Goal: Task Accomplishment & Management: Use online tool/utility

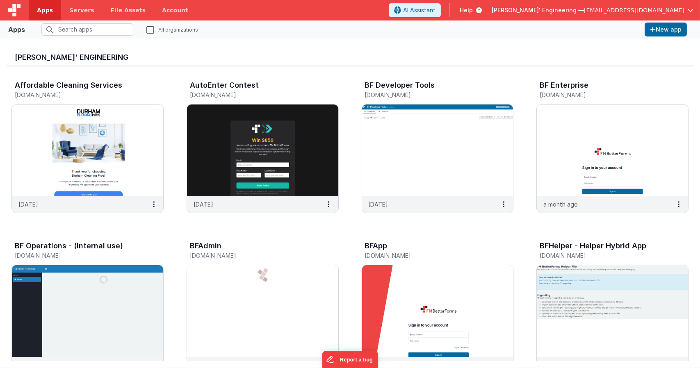
click at [443, 292] on img at bounding box center [437, 311] width 151 height 92
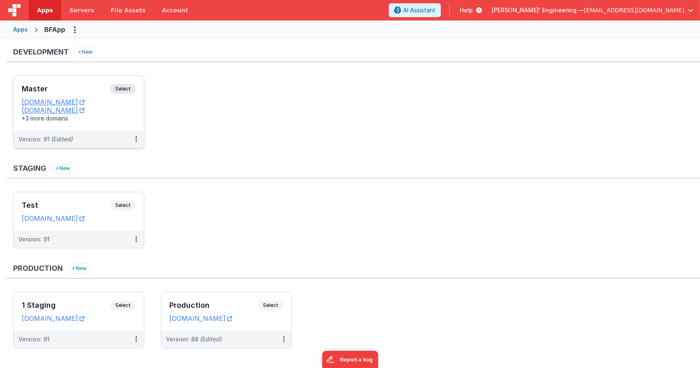
click at [130, 87] on span "Select" at bounding box center [122, 89] width 25 height 10
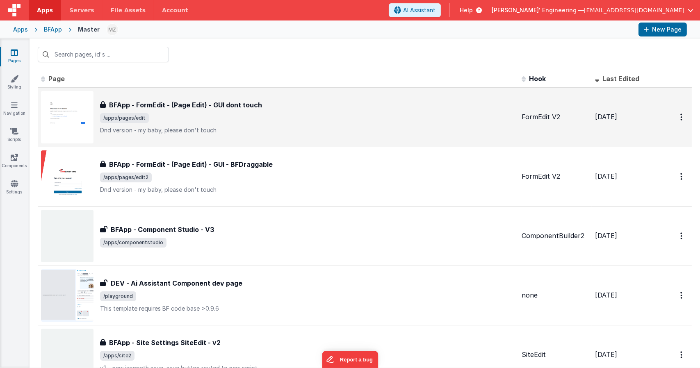
click at [259, 135] on div "BFApp - FormEdit - (Page Edit) - GUI dont touch BFApp - FormEdit - (Page Edit) …" at bounding box center [278, 117] width 474 height 53
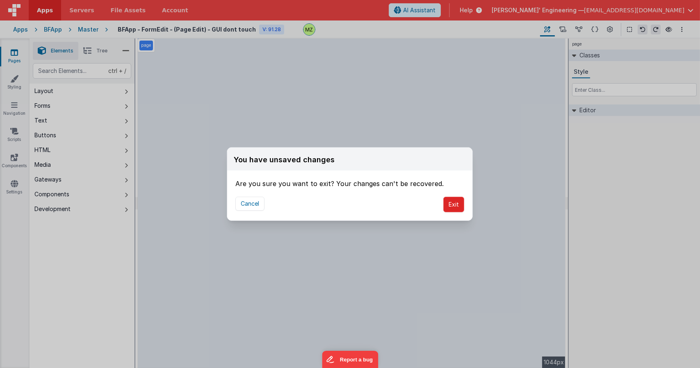
click at [457, 202] on button "Exit" at bounding box center [453, 205] width 21 height 16
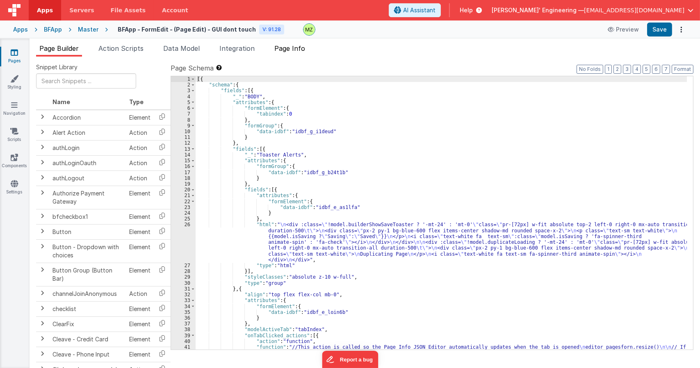
click at [308, 47] on li "Page Info" at bounding box center [289, 49] width 37 height 13
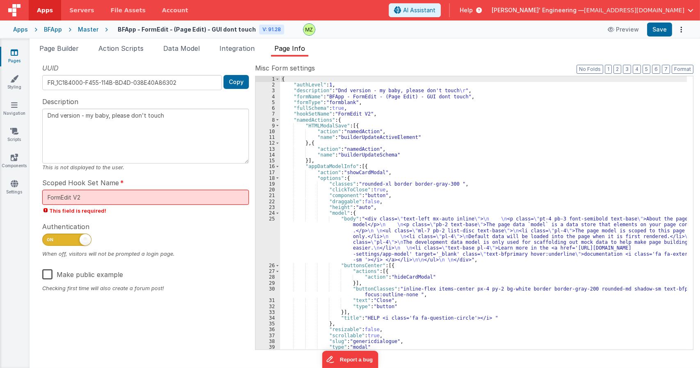
click at [384, 142] on div "{ "authLevel" : 1 , "description" : "Dnd version - my baby, please don't touch …" at bounding box center [483, 218] width 407 height 285
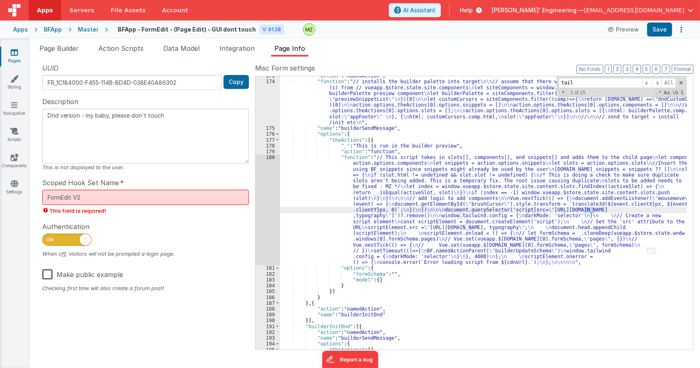
scroll to position [2191, 0]
type input "tailwind"
click at [408, 164] on div ""action" : "namedAction" , "function" : "// installs the builder palette into t…" at bounding box center [483, 215] width 407 height 285
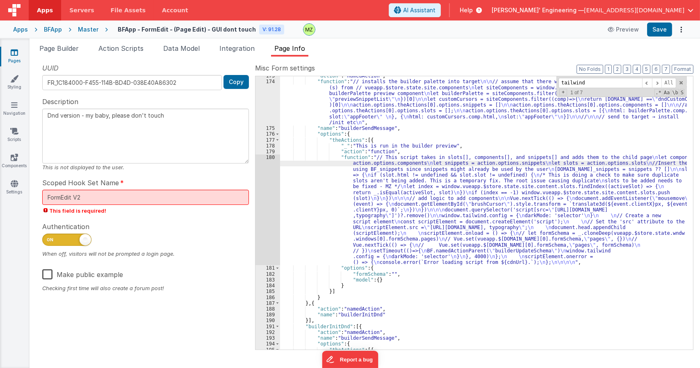
click at [275, 160] on div "180" at bounding box center [268, 210] width 25 height 111
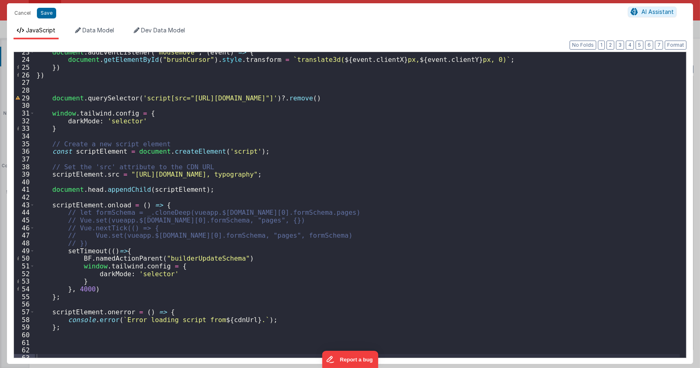
scroll to position [172, 0]
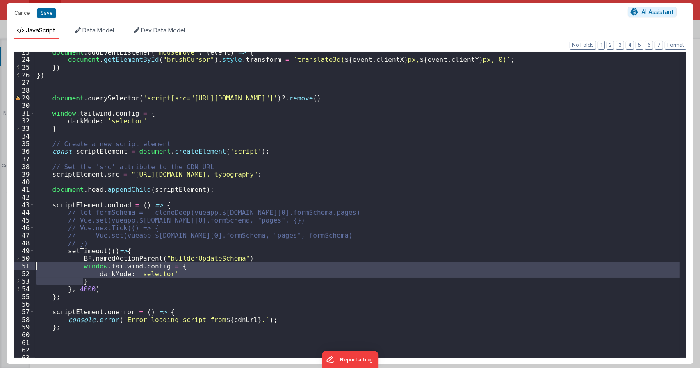
drag, startPoint x: 90, startPoint y: 284, endPoint x: 11, endPoint y: 266, distance: 80.8
click at [11, 266] on div "Format 7 6 5 4 3 2 1 No Folds 23 24 25 26 27 28 29 30 31 32 33 34 35 36 37 38 3…" at bounding box center [350, 201] width 686 height 325
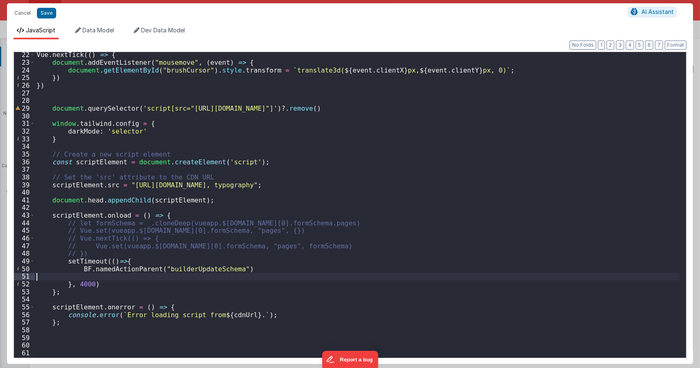
scroll to position [161, 0]
click at [125, 262] on div "Vue . nextTick (( ) => { document . addEventListener ( "mousemove" , ( event ) …" at bounding box center [357, 211] width 645 height 320
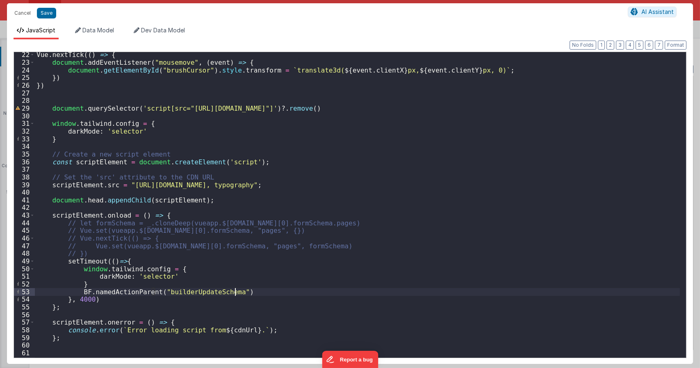
click at [130, 122] on div "Vue . nextTick (( ) => { document . addEventListener ( "mousemove" , ( event ) …" at bounding box center [357, 211] width 645 height 320
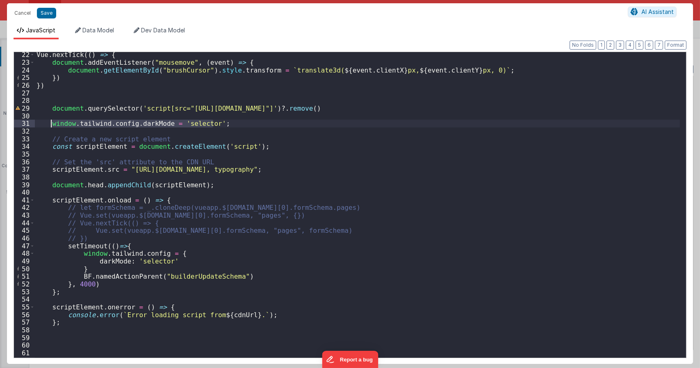
drag, startPoint x: 221, startPoint y: 125, endPoint x: 48, endPoint y: 127, distance: 172.7
click at [50, 125] on div "Vue . nextTick (( ) => { document . addEventListener ( "mousemove" , ( event ) …" at bounding box center [357, 211] width 645 height 320
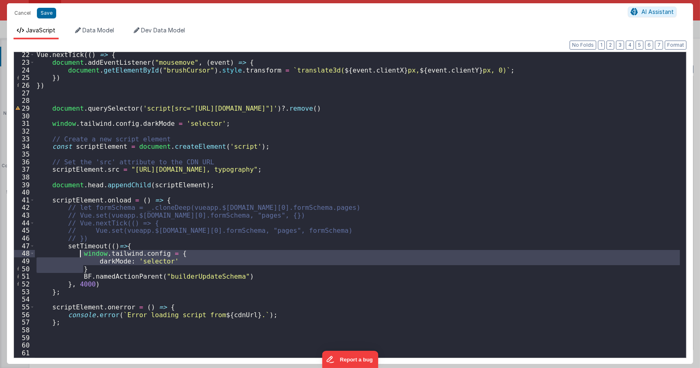
drag, startPoint x: 88, startPoint y: 269, endPoint x: 80, endPoint y: 255, distance: 16.4
click at [80, 255] on div "Vue . nextTick (( ) => { document . addEventListener ( "mousemove" , ( event ) …" at bounding box center [357, 211] width 645 height 320
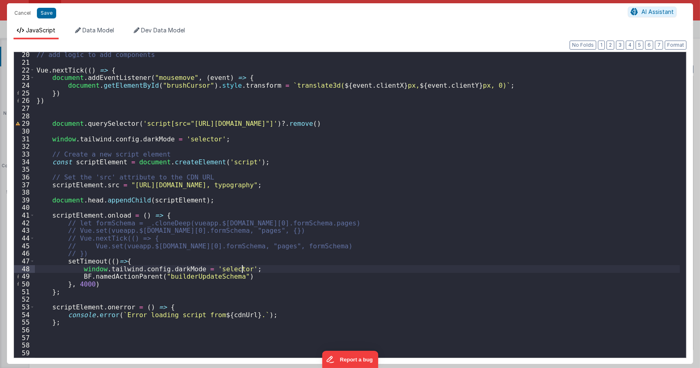
click at [286, 267] on div "// add logic to add components Vue . nextTick (( ) => { document . addEventList…" at bounding box center [357, 211] width 645 height 320
click at [76, 269] on div "// add logic to add components Vue . nextTick (( ) => { document . addEventList…" at bounding box center [357, 211] width 645 height 320
click at [82, 268] on div "// add logic to add components Vue . nextTick (( ) => { document . addEventList…" at bounding box center [357, 211] width 645 height 320
drag, startPoint x: 80, startPoint y: 268, endPoint x: 75, endPoint y: 266, distance: 5.0
click at [79, 268] on div "// add logic to add components Vue . nextTick (( ) => { document . addEventList…" at bounding box center [357, 211] width 645 height 320
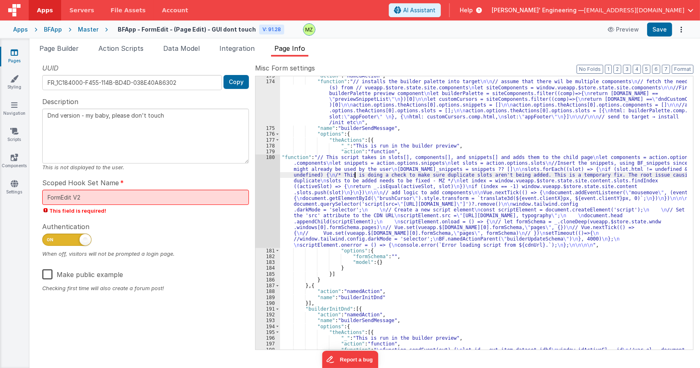
drag, startPoint x: 356, startPoint y: 173, endPoint x: 347, endPoint y: 174, distance: 9.5
click at [356, 173] on div ""action" : "namedAction" , "function" : "// installs the builder palette into t…" at bounding box center [483, 332] width 407 height 518
click at [352, 191] on div ""action" : "namedAction" , "function" : "// installs the builder palette into t…" at bounding box center [483, 332] width 407 height 518
click at [272, 160] on div "180" at bounding box center [268, 202] width 25 height 94
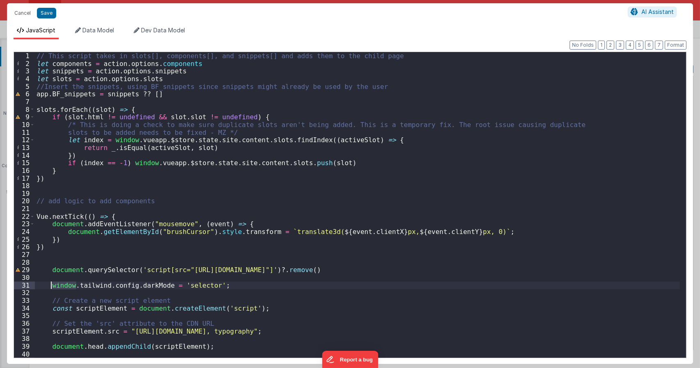
drag, startPoint x: 76, startPoint y: 285, endPoint x: 51, endPoint y: 286, distance: 25.5
click at [51, 286] on div "// This script takes in slots[], components[], and snippets[] and adds them to …" at bounding box center [357, 212] width 645 height 321
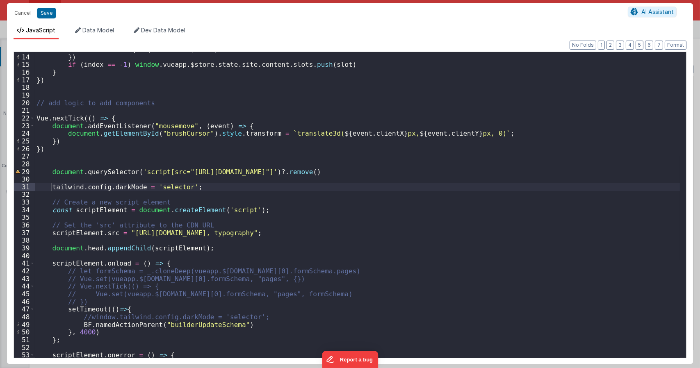
scroll to position [98, 0]
drag, startPoint x: 113, startPoint y: 315, endPoint x: 80, endPoint y: 319, distance: 33.0
click at [80, 319] on div "return _ . isEqual ( activeSlot , slot ) }) if ( index == - 1 ) window . vueapp…" at bounding box center [357, 206] width 645 height 321
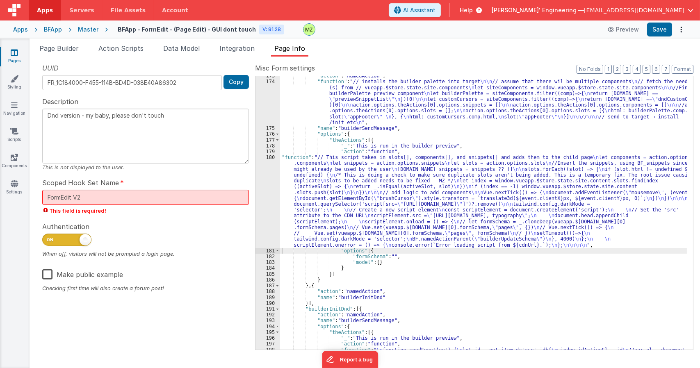
click at [295, 165] on div ""action" : "namedAction" , "function" : "// installs the builder palette into t…" at bounding box center [483, 332] width 407 height 518
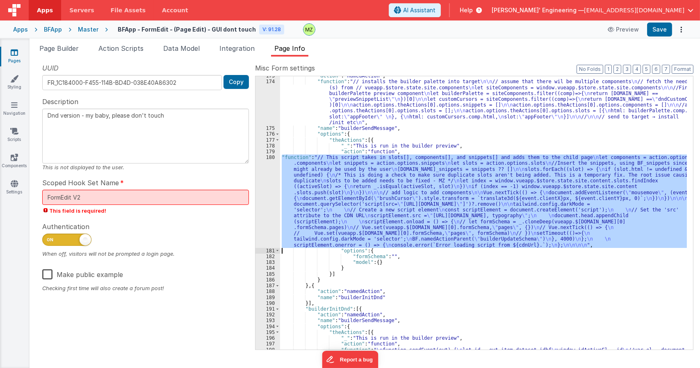
click at [273, 161] on div "180" at bounding box center [268, 202] width 25 height 94
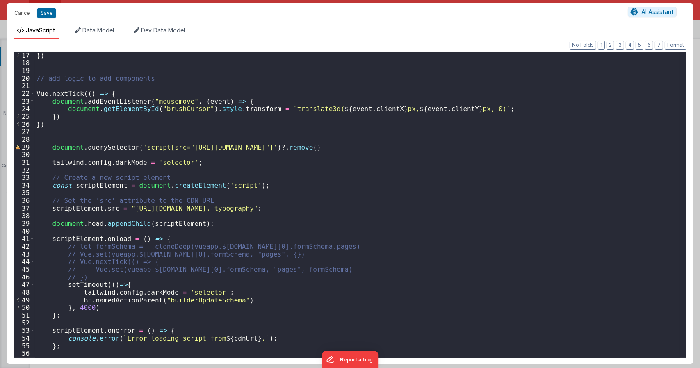
scroll to position [123, 0]
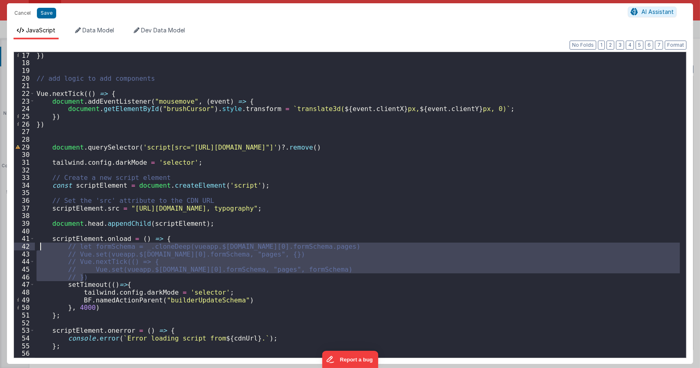
drag, startPoint x: 93, startPoint y: 278, endPoint x: 39, endPoint y: 247, distance: 62.7
click at [39, 247] on div "}) // add logic to add components Vue . nextTick (( ) => { document . addEventL…" at bounding box center [357, 212] width 645 height 321
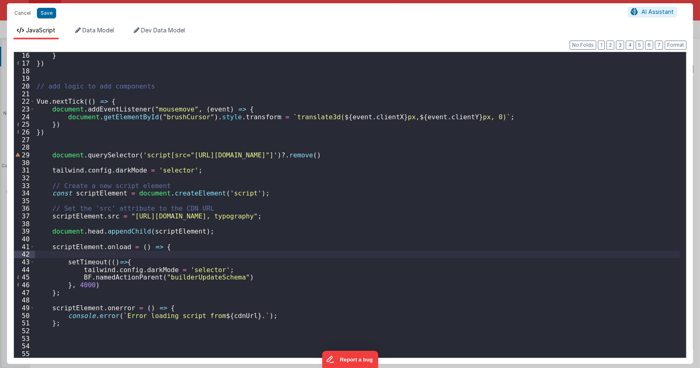
scroll to position [107, 0]
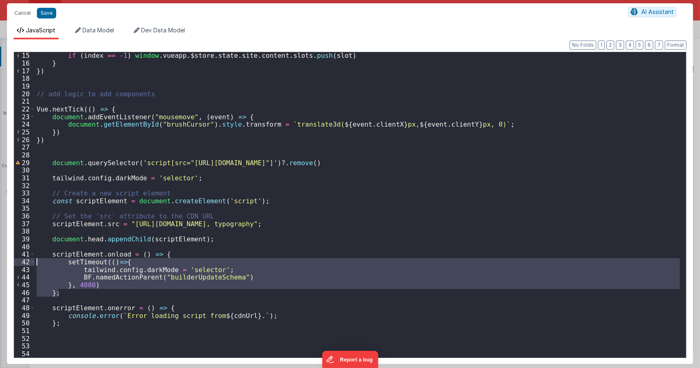
drag, startPoint x: 38, startPoint y: 267, endPoint x: 34, endPoint y: 261, distance: 6.7
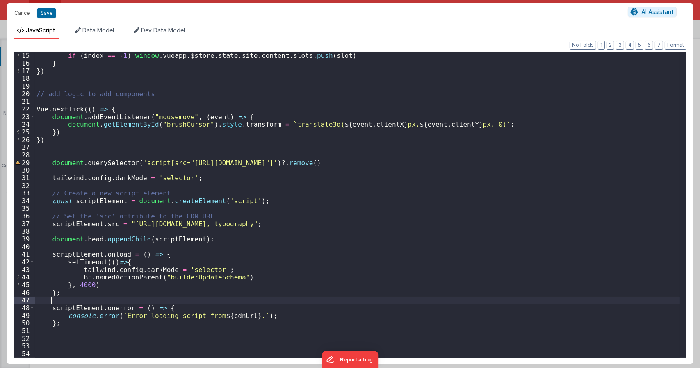
click at [69, 297] on div "if ( index == - 1 ) window . vueapp . $store . state . site . content . slots .…" at bounding box center [357, 212] width 645 height 321
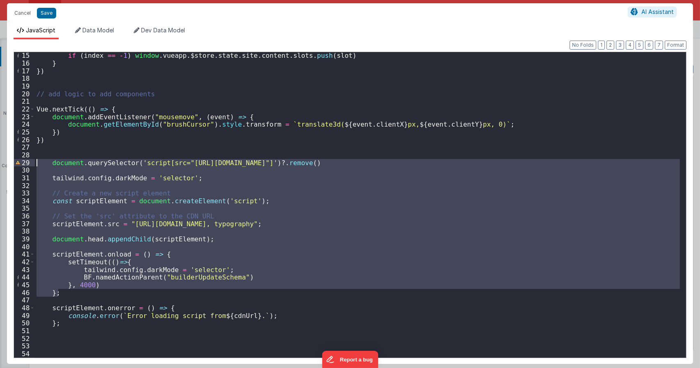
drag, startPoint x: 73, startPoint y: 292, endPoint x: 21, endPoint y: 160, distance: 142.8
click at [21, 160] on div "15 16 17 18 19 20 21 22 23 24 25 26 27 28 29 30 31 32 33 34 35 36 37 38 39 40 4…" at bounding box center [350, 205] width 673 height 307
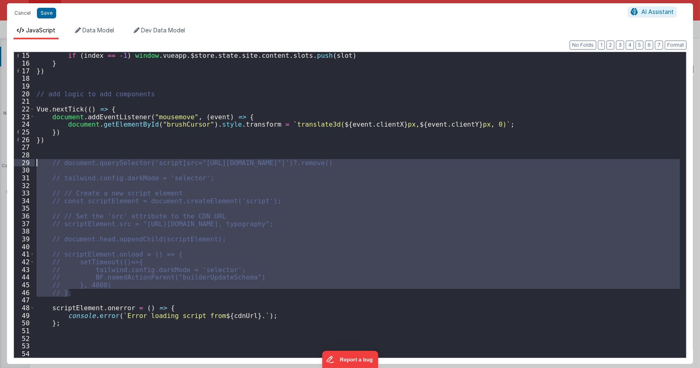
click at [138, 215] on div "if ( index == - 1 ) window . vueapp . $store . state . site . content . slots .…" at bounding box center [357, 205] width 645 height 306
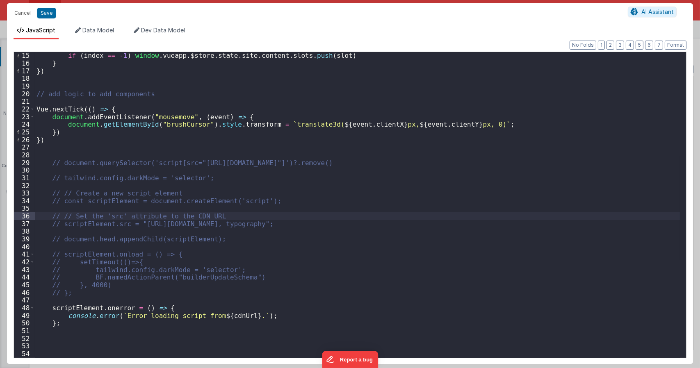
click at [62, 201] on div "if ( index == - 1 ) window . vueapp . $store . state . site . content . slots .…" at bounding box center [357, 212] width 645 height 321
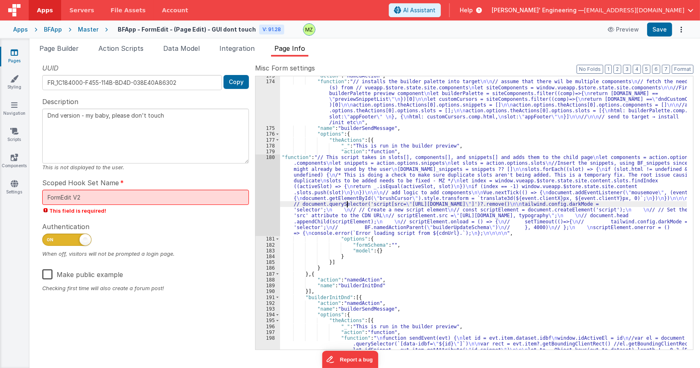
click at [346, 206] on div ""action" : "namedAction" , "function" : "// installs the builder palette into t…" at bounding box center [483, 332] width 407 height 518
click at [272, 159] on div "180" at bounding box center [268, 196] width 25 height 82
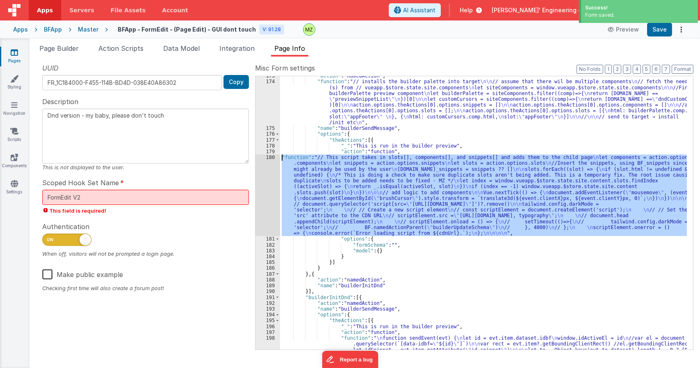
click at [275, 159] on div "180" at bounding box center [268, 196] width 25 height 82
click at [270, 159] on div "180" at bounding box center [268, 196] width 25 height 82
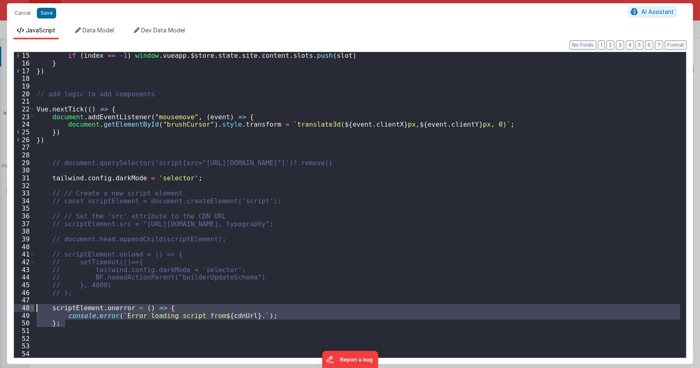
drag, startPoint x: 67, startPoint y: 325, endPoint x: 31, endPoint y: 311, distance: 38.6
click at [32, 311] on div "15 16 17 18 19 20 21 22 23 24 25 26 27 28 29 30 31 32 33 34 35 36 37 38 39 40 4…" at bounding box center [350, 205] width 673 height 307
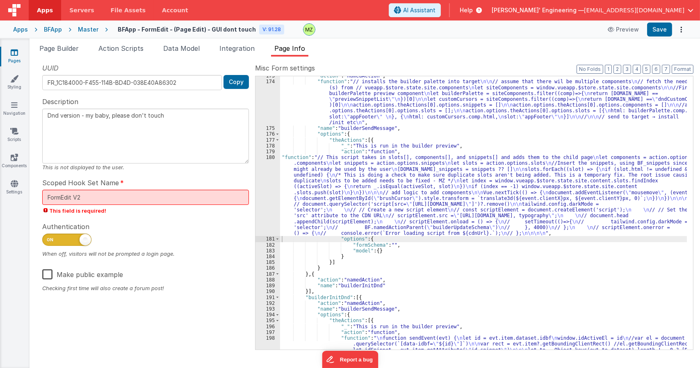
drag, startPoint x: 40, startPoint y: 310, endPoint x: 42, endPoint y: 305, distance: 5.7
click at [298, 190] on div ""action" : "namedAction" , "function" : "// installs the builder palette into t…" at bounding box center [483, 332] width 407 height 518
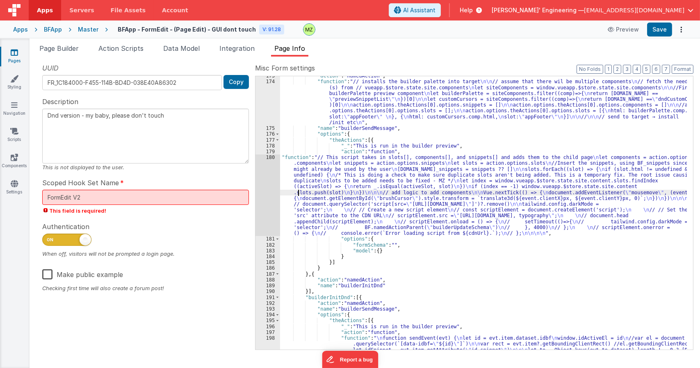
click at [268, 156] on div "180" at bounding box center [268, 196] width 25 height 82
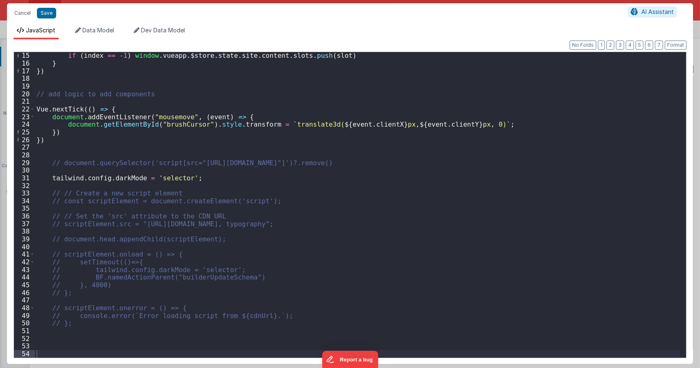
click at [61, 162] on div "if ( index == - 1 ) window . vueapp . $store . state . site . content . slots .…" at bounding box center [357, 212] width 645 height 321
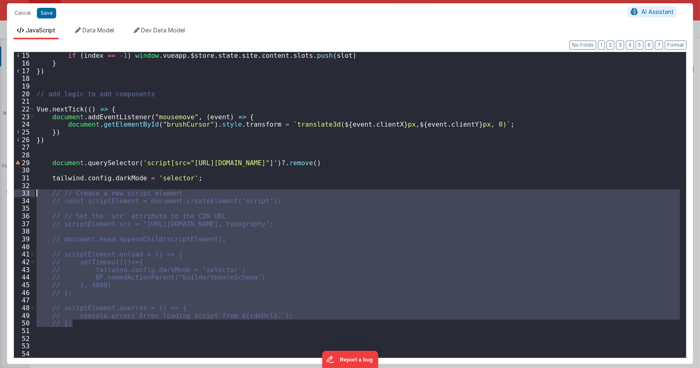
drag, startPoint x: 72, startPoint y: 322, endPoint x: 23, endPoint y: 192, distance: 139.0
click at [23, 192] on div "15 16 17 18 19 20 21 22 23 24 25 26 27 28 29 30 31 32 33 34 35 36 37 38 39 40 4…" at bounding box center [350, 205] width 673 height 307
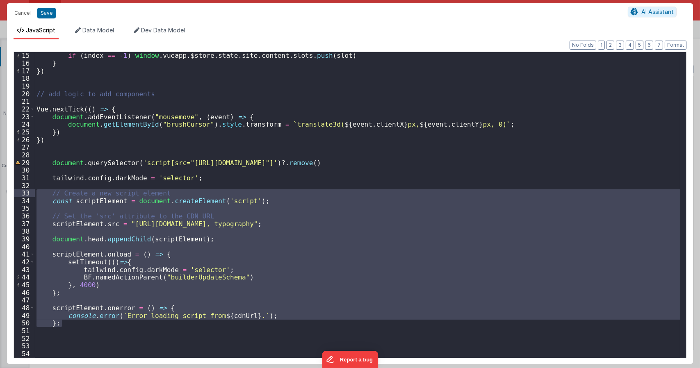
click at [166, 221] on div "if ( index == - 1 ) window . vueapp . $store . state . site . content . slots .…" at bounding box center [357, 205] width 645 height 306
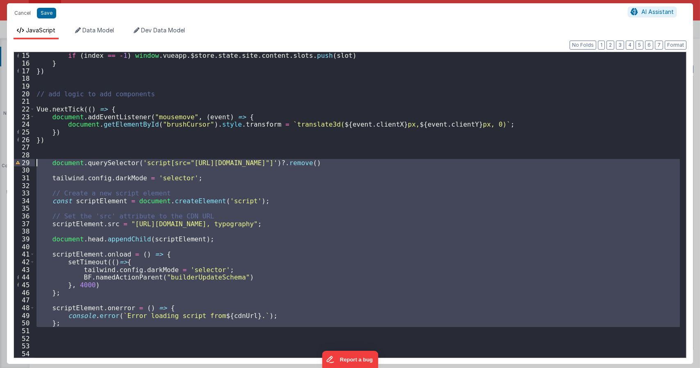
drag, startPoint x: 62, startPoint y: 328, endPoint x: 7, endPoint y: 162, distance: 174.5
click at [7, 162] on div "Cancel Save AI Assistant JavaScript Data Model Dev Data Model Format 7 6 5 4 3 …" at bounding box center [350, 184] width 700 height 368
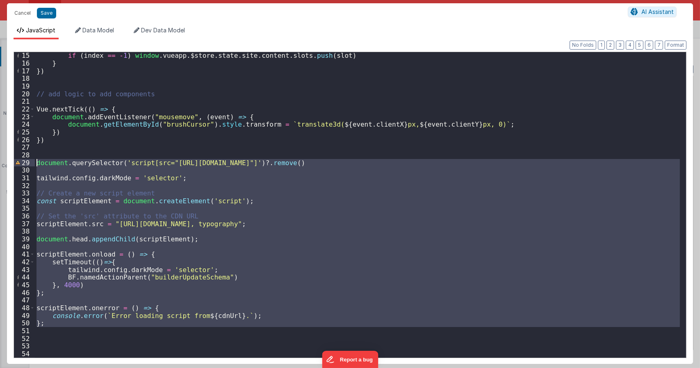
click at [214, 226] on div "if ( index == - 1 ) window . vueapp . $store . state . site . content . slots .…" at bounding box center [357, 205] width 645 height 306
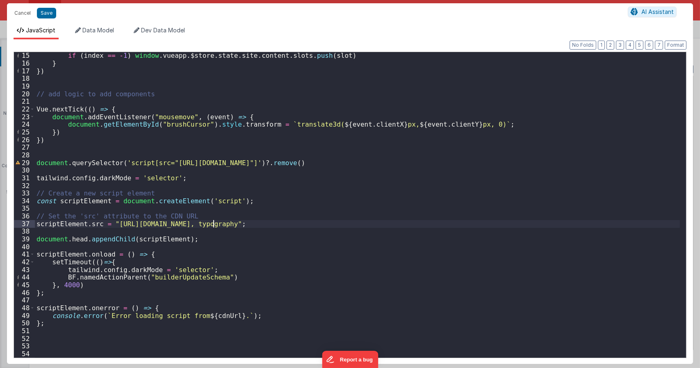
type textarea "Dnd version - my baby, please don't touch"
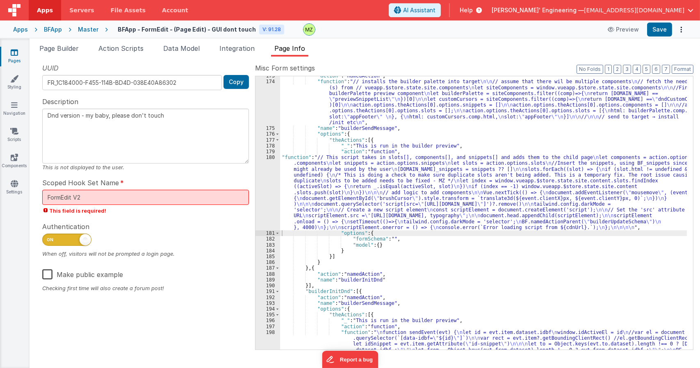
click at [295, 169] on div ""action" : "namedAction" , "function" : "// installs the builder palette into t…" at bounding box center [483, 332] width 407 height 518
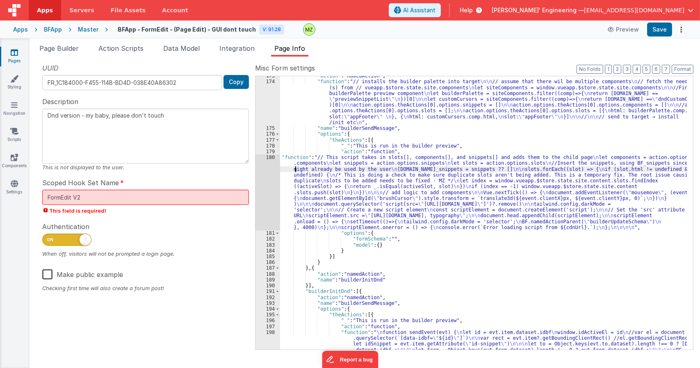
click at [270, 163] on div "180" at bounding box center [268, 193] width 25 height 76
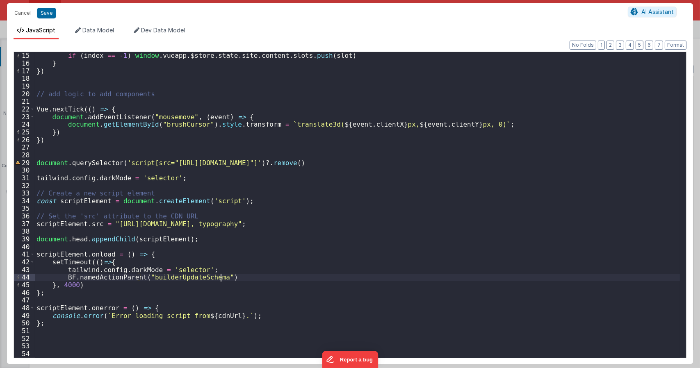
click at [239, 276] on div "if ( index == - 1 ) window . vueapp . $store . state . site . content . slots .…" at bounding box center [357, 212] width 645 height 321
click at [167, 170] on div "if ( index == - 1 ) window . vueapp . $store . state . site . content . slots .…" at bounding box center [357, 212] width 645 height 321
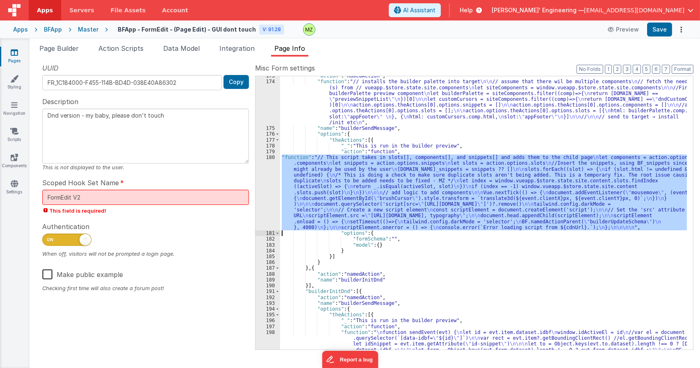
click at [268, 157] on div "180" at bounding box center [268, 193] width 25 height 76
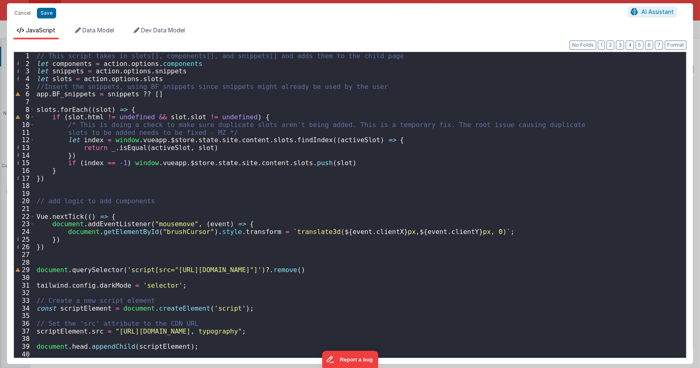
click at [277, 183] on div "// This script takes in slots[], components[], and snippets[] and adds them to …" at bounding box center [357, 212] width 645 height 321
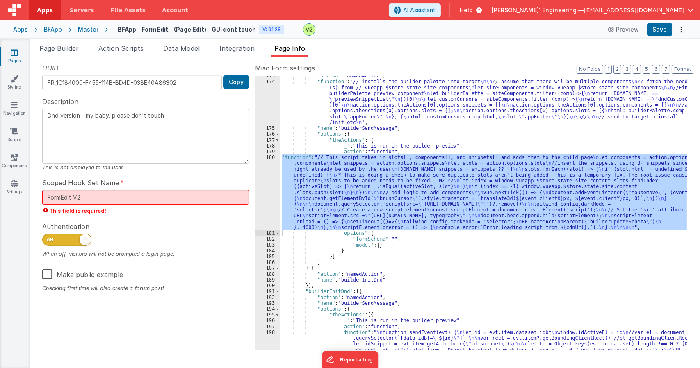
click at [342, 180] on div ""action" : "namedAction" , "function" : "// installs the builder palette into t…" at bounding box center [483, 213] width 407 height 274
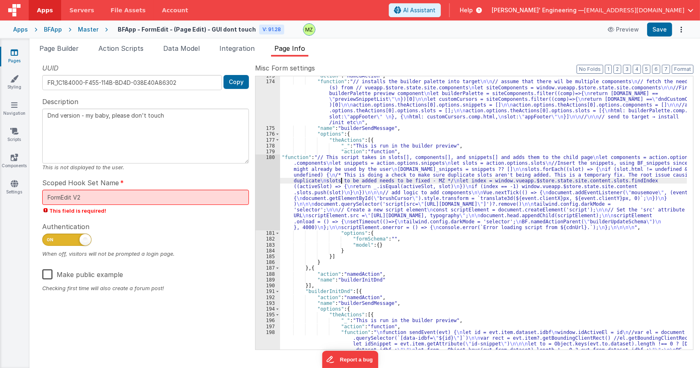
click at [268, 158] on div "180" at bounding box center [268, 193] width 25 height 76
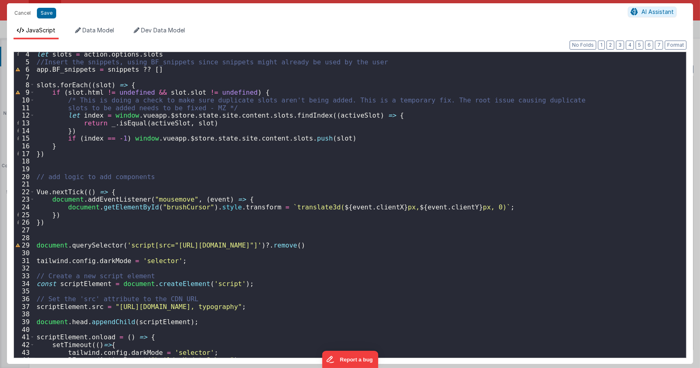
scroll to position [49, 0]
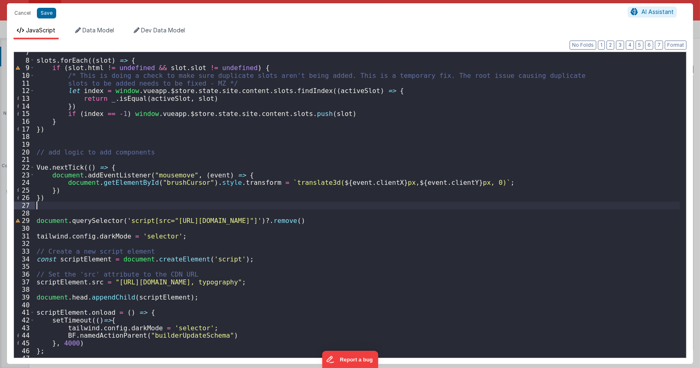
drag, startPoint x: 192, startPoint y: 209, endPoint x: 109, endPoint y: 211, distance: 83.7
click at [111, 209] on div "slots . forEach (( slot ) => { if ( slot . html != undefined && slot . slot != …" at bounding box center [357, 209] width 645 height 321
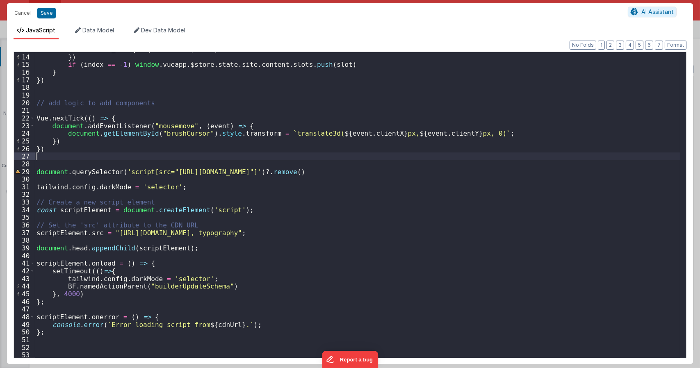
scroll to position [98, 0]
click at [36, 187] on div "return _ . isEqual ( activeSlot , slot ) }) if ( index == - 1 ) window . vueapp…" at bounding box center [357, 206] width 645 height 321
type textarea "Dnd version - my baby, please don't touch"
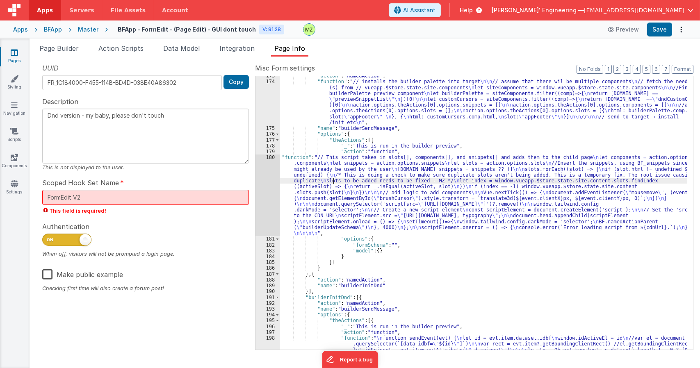
click at [333, 179] on div ""action" : "namedAction" , "function" : "// installs the builder palette into t…" at bounding box center [483, 332] width 407 height 518
click at [271, 157] on div "180" at bounding box center [268, 196] width 25 height 82
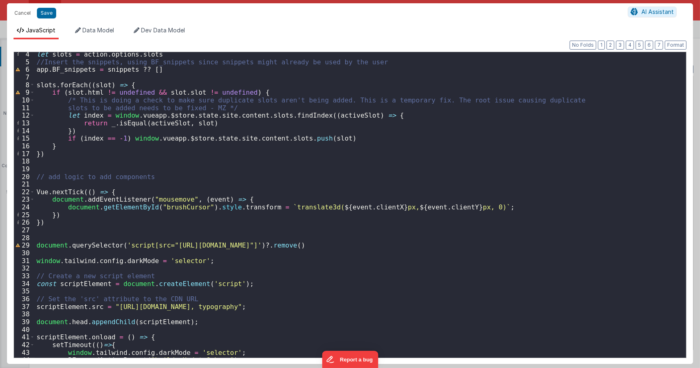
scroll to position [74, 0]
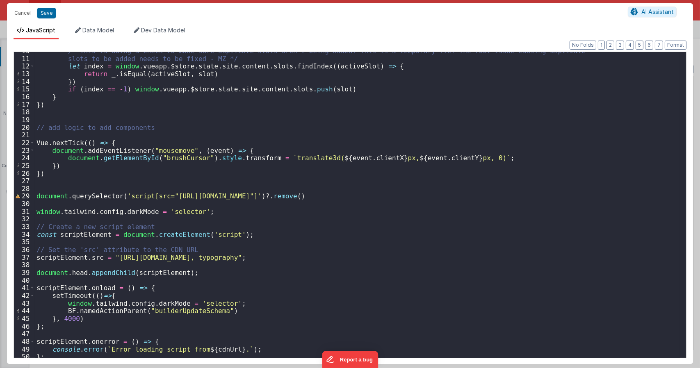
click at [68, 205] on div "/* This is doing a check to make sure duplicate slots aren't being added. This …" at bounding box center [357, 207] width 645 height 321
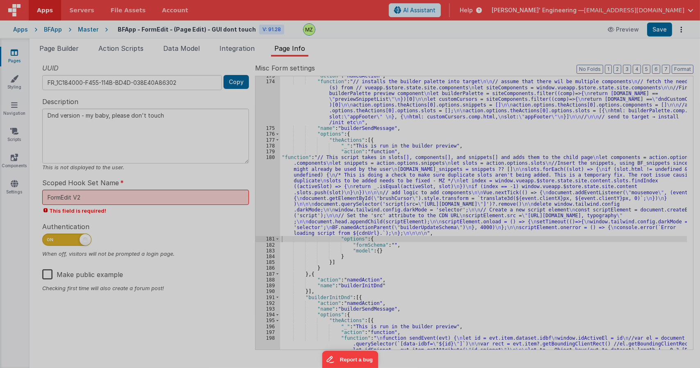
type textarea "Dnd version - my baby, please don't touch"
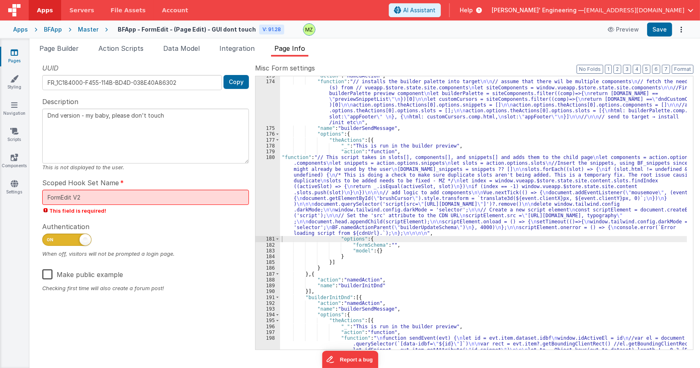
click at [379, 185] on div ""action" : "namedAction" , "function" : "// installs the builder palette into t…" at bounding box center [483, 332] width 407 height 518
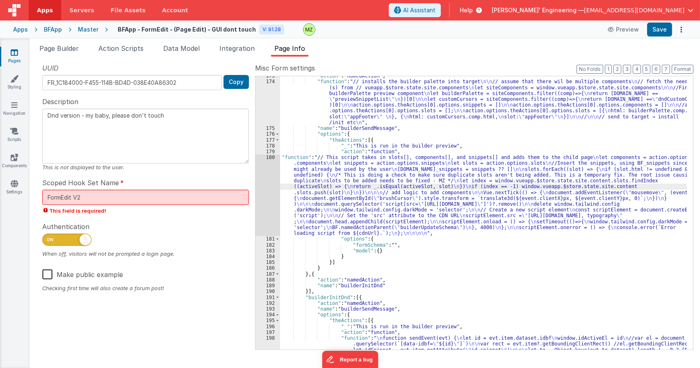
click at [278, 162] on div "180" at bounding box center [268, 196] width 25 height 82
click at [272, 159] on div "180" at bounding box center [268, 196] width 25 height 82
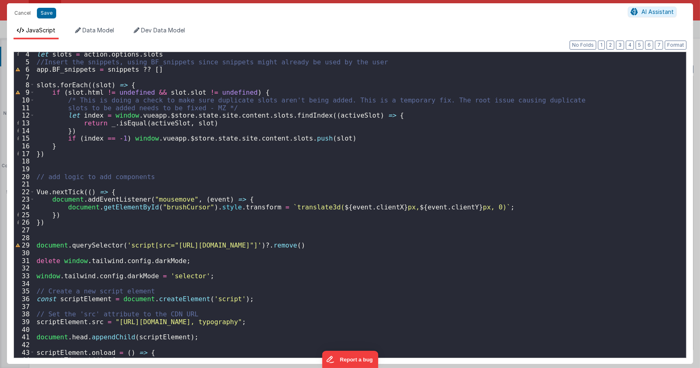
scroll to position [49, 0]
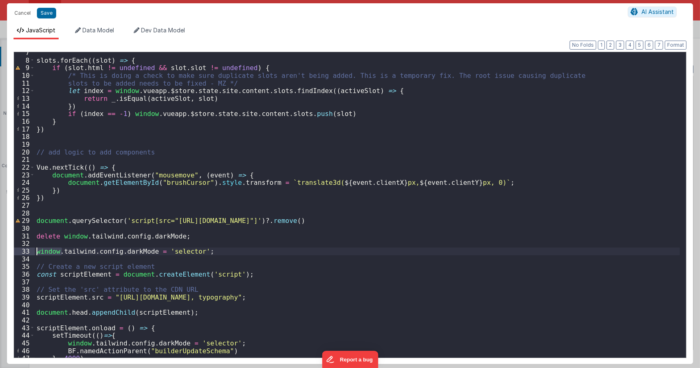
drag, startPoint x: 62, startPoint y: 252, endPoint x: 32, endPoint y: 254, distance: 30.4
click at [32, 254] on div "7 8 9 10 11 12 13 14 15 16 17 18 19 20 21 22 23 24 25 26 27 28 29 30 31 32 33 3…" at bounding box center [350, 205] width 673 height 307
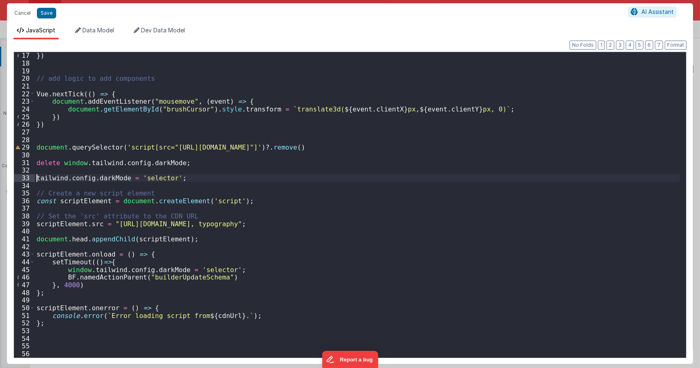
scroll to position [123, 0]
click at [90, 269] on div "}) // add logic to add components Vue . nextTick (( ) => { document . addEventL…" at bounding box center [357, 212] width 645 height 321
click at [64, 269] on div "}) // add logic to add components Vue . nextTick (( ) => { document . addEventL…" at bounding box center [357, 212] width 645 height 321
click at [201, 239] on div "}) // add logic to add components Vue . nextTick (( ) => { document . addEventL…" at bounding box center [357, 212] width 645 height 321
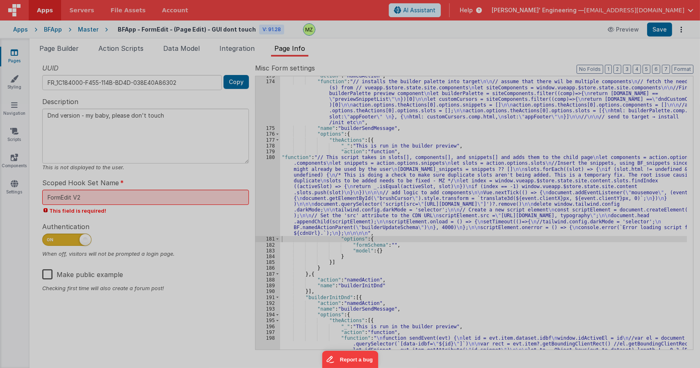
type textarea "Dnd version - my baby, please don't touch"
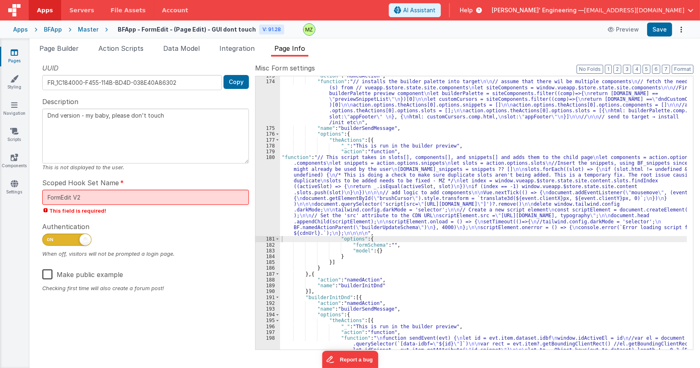
click at [326, 187] on div ""action" : "namedAction" , "function" : "// installs the builder palette into t…" at bounding box center [483, 332] width 407 height 518
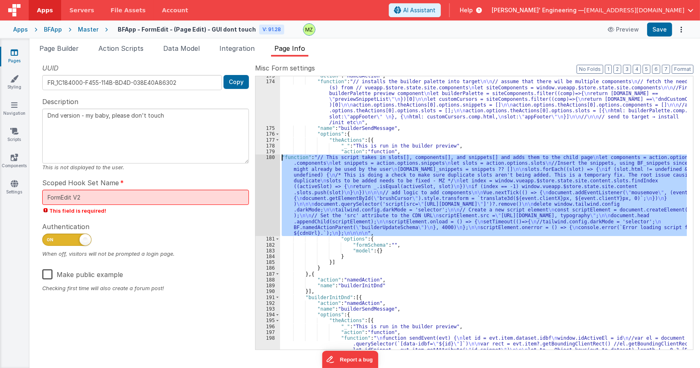
click at [273, 159] on div "180" at bounding box center [268, 196] width 25 height 82
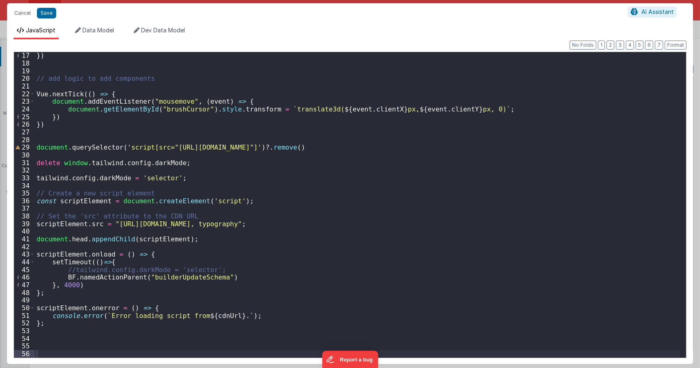
click at [37, 180] on div "}) // add logic to add components Vue . nextTick (( ) => { document . addEventL…" at bounding box center [357, 212] width 645 height 321
type textarea "Dnd version - my baby, please don't touch"
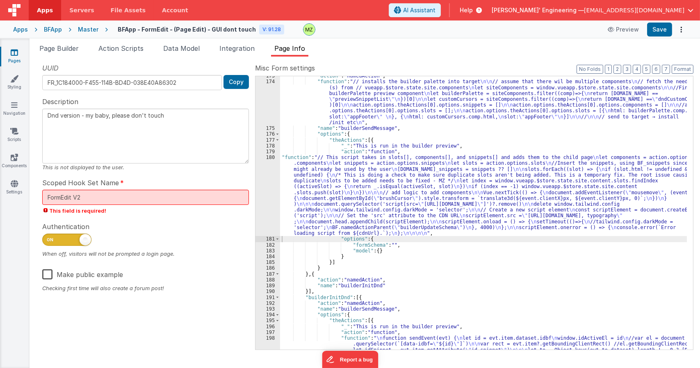
click at [296, 175] on div ""action" : "namedAction" , "function" : "// installs the builder palette into t…" at bounding box center [483, 332] width 407 height 518
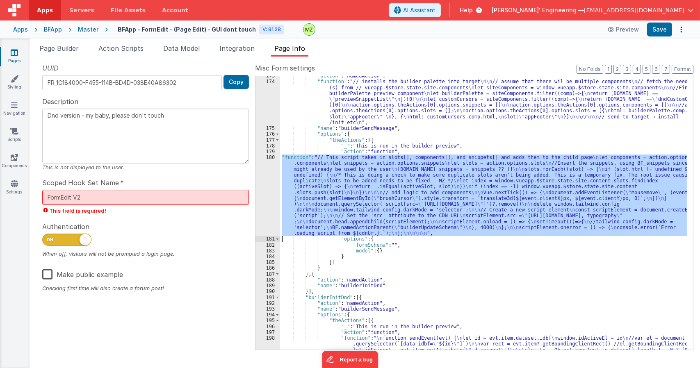
click at [272, 162] on div "180" at bounding box center [268, 196] width 25 height 82
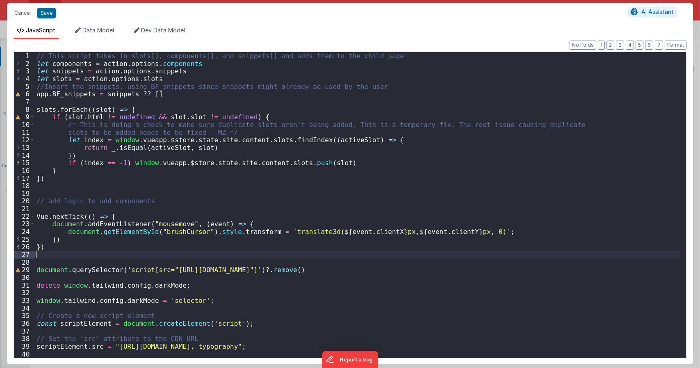
click at [52, 256] on div "// This script takes in slots[], components[], and snippets[] and adds them to …" at bounding box center [357, 212] width 645 height 321
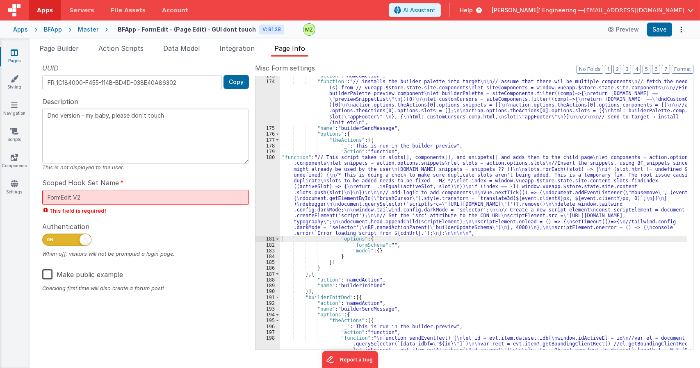
drag, startPoint x: 306, startPoint y: 173, endPoint x: 295, endPoint y: 170, distance: 10.6
click at [304, 172] on div ""action" : "namedAction" , "function" : "// installs the builder palette into t…" at bounding box center [483, 332] width 407 height 518
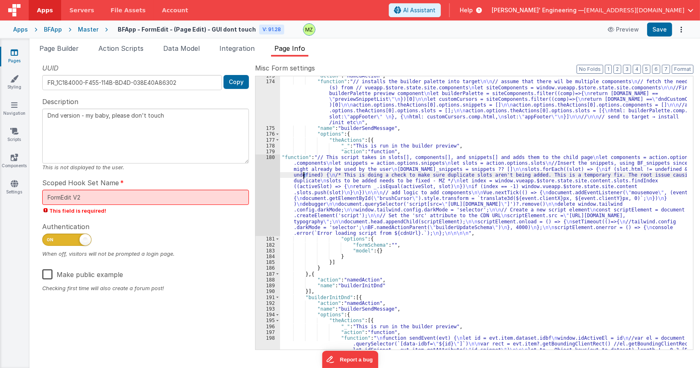
click at [268, 163] on div "180" at bounding box center [268, 196] width 25 height 82
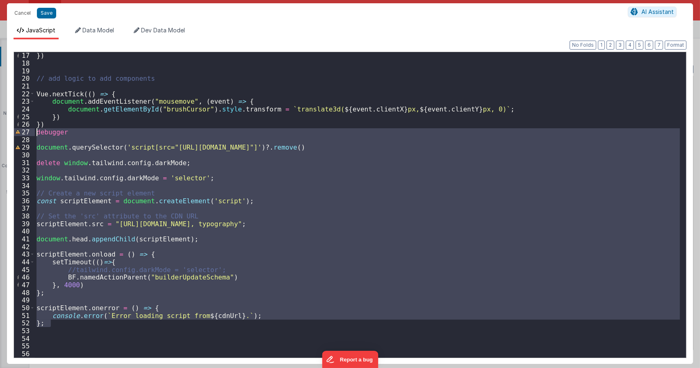
drag, startPoint x: 57, startPoint y: 325, endPoint x: 24, endPoint y: 133, distance: 195.2
click at [24, 133] on div "17 18 19 20 21 22 23 24 25 26 27 28 29 30 31 32 33 34 35 36 37 38 39 40 41 42 4…" at bounding box center [350, 205] width 673 height 307
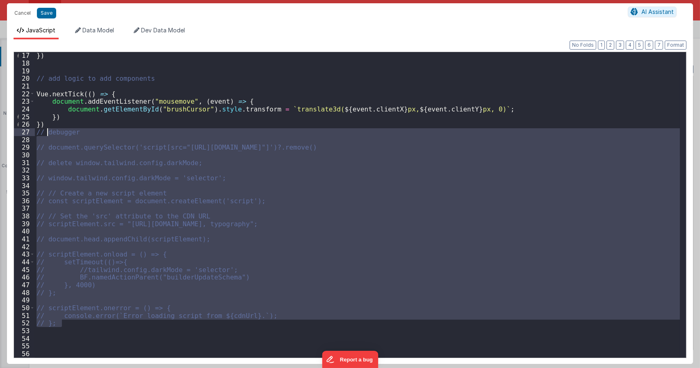
click at [154, 175] on div "}) // add logic to add components Vue . nextTick (( ) => { document . addEventL…" at bounding box center [357, 205] width 645 height 306
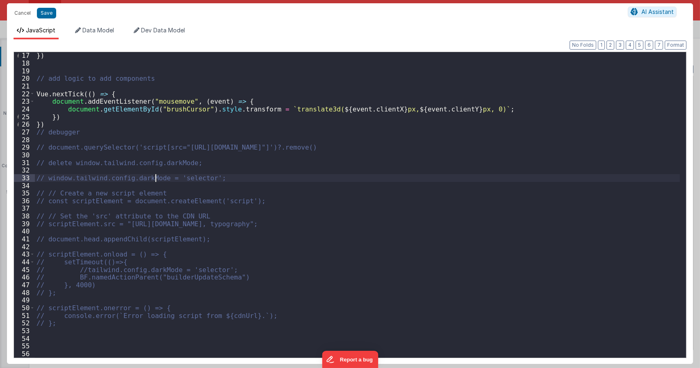
type textarea "Dnd version - my baby, please don't touch"
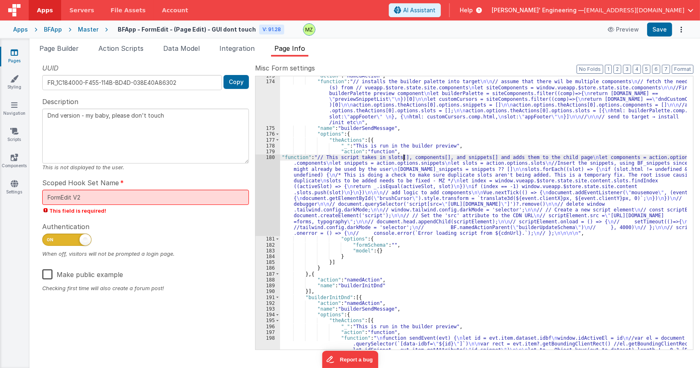
click at [402, 160] on div ""action" : "namedAction" , "function" : "// installs the builder palette into t…" at bounding box center [483, 332] width 407 height 518
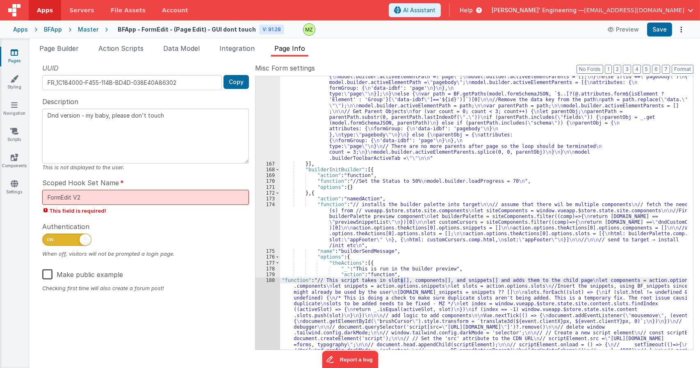
scroll to position [2068, 0]
click at [399, 132] on div ""function" : "var attributes = model.builder.activeElement.attributes \n\n var …" at bounding box center [483, 289] width 407 height 455
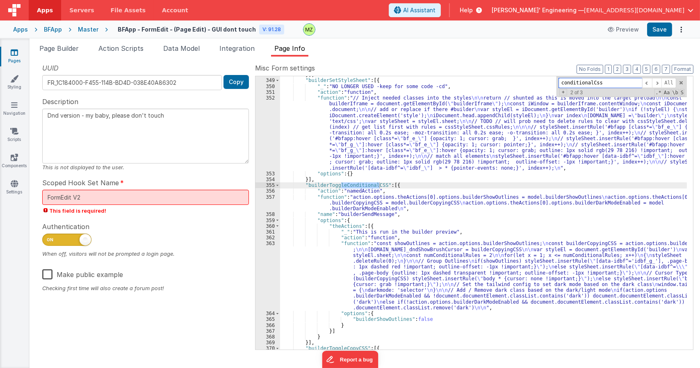
scroll to position [4505, 0]
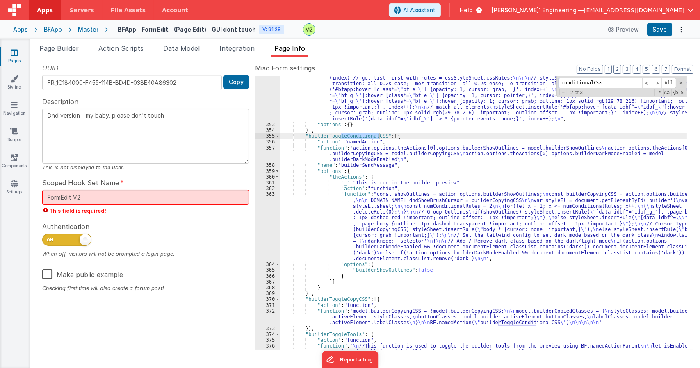
type input "conditionalCss"
drag, startPoint x: 399, startPoint y: 217, endPoint x: 363, endPoint y: 212, distance: 36.1
click at [399, 217] on div ""function" : "// Inject needed classes into the styles \n\n return // shunted a…" at bounding box center [483, 226] width 407 height 361
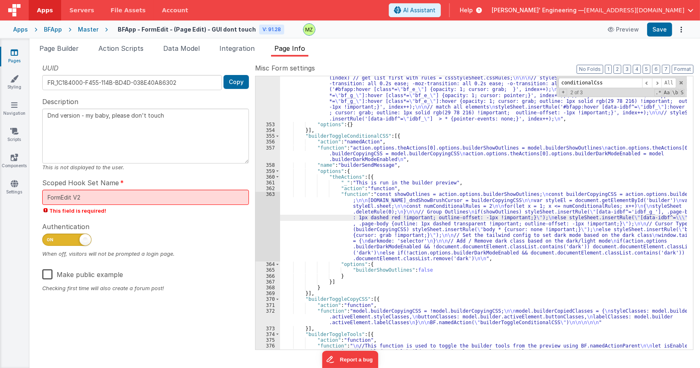
click at [276, 202] on div "363" at bounding box center [268, 227] width 25 height 70
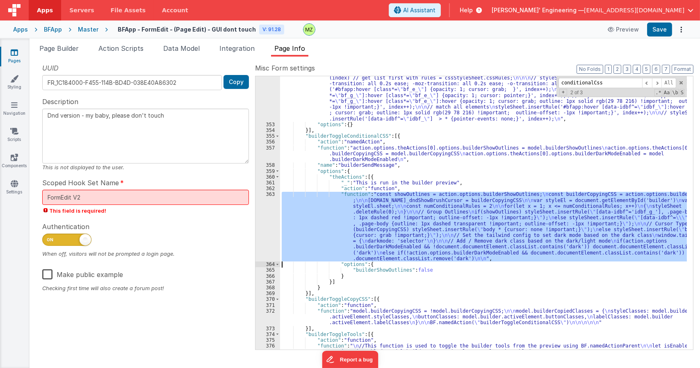
click at [274, 201] on div "363" at bounding box center [268, 227] width 25 height 70
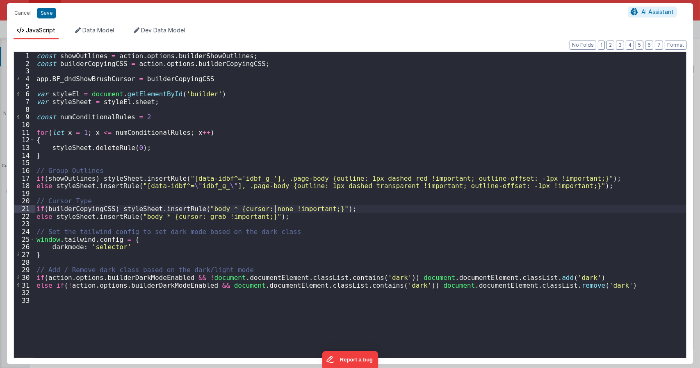
drag, startPoint x: 273, startPoint y: 201, endPoint x: 191, endPoint y: 184, distance: 83.7
click at [191, 184] on div "const showOutlines = action . options . builderShowOutlines ; const builderCopy…" at bounding box center [360, 212] width 651 height 321
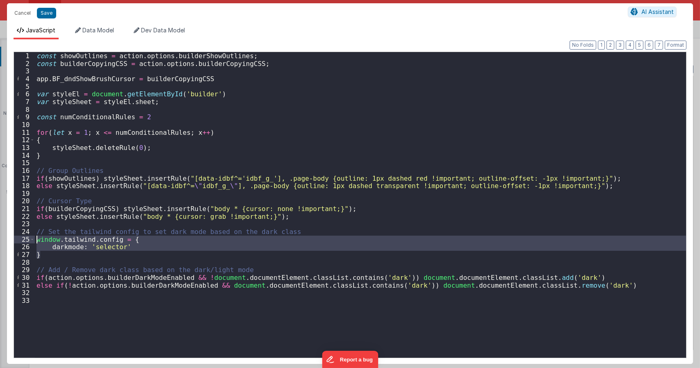
drag, startPoint x: 62, startPoint y: 255, endPoint x: 24, endPoint y: 240, distance: 40.5
click at [24, 240] on div "1 2 3 4 5 6 7 8 9 10 11 12 13 14 15 16 17 18 19 20 21 22 23 24 25 26 27 28 29 3…" at bounding box center [350, 205] width 673 height 307
click at [153, 233] on div "const showOutlines = action . options . builderShowOutlines ; const builderCopy…" at bounding box center [360, 212] width 651 height 321
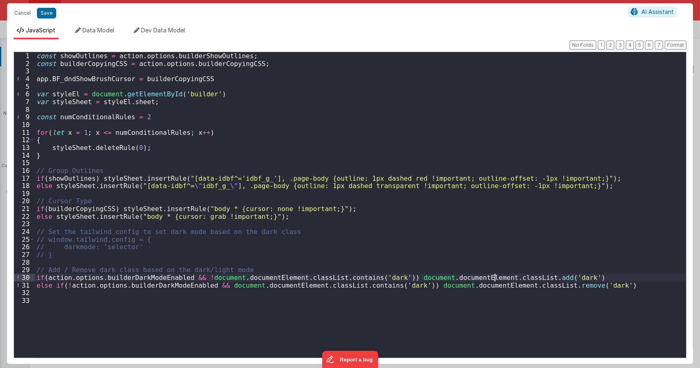
click at [495, 277] on div "const showOutlines = action . options . builderShowOutlines ; const builderCopy…" at bounding box center [360, 212] width 651 height 321
paste textarea
click at [502, 277] on div "const showOutlines = action . options . builderShowOutlines ; const builderCopy…" at bounding box center [360, 212] width 651 height 321
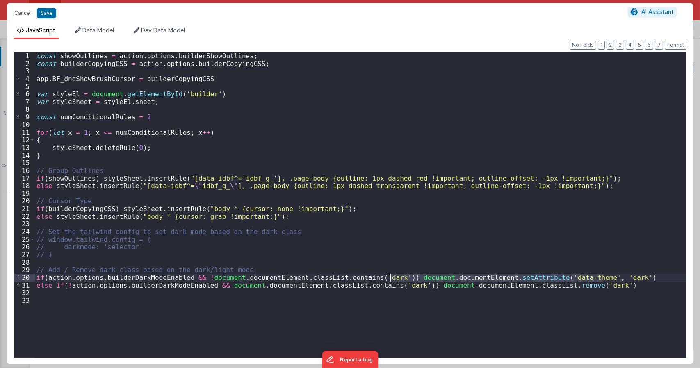
drag, startPoint x: 611, startPoint y: 278, endPoint x: 392, endPoint y: 278, distance: 219.0
click at [392, 278] on div "const showOutlines = action . options . builderShowOutlines ; const builderCopy…" at bounding box center [360, 212] width 651 height 321
drag, startPoint x: 587, startPoint y: 283, endPoint x: 407, endPoint y: 287, distance: 180.5
click at [407, 287] on div "const showOutlines = action . options . builderShowOutlines ; const builderCopy…" at bounding box center [360, 212] width 651 height 321
paste textarea
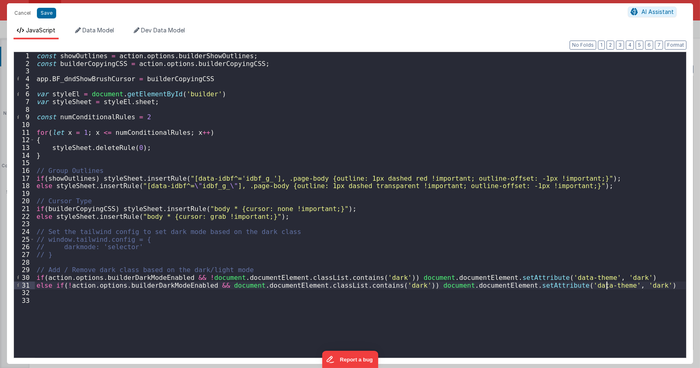
click at [605, 287] on div "const showOutlines = action . options . builderShowOutlines ; const builderCopy…" at bounding box center [360, 212] width 651 height 321
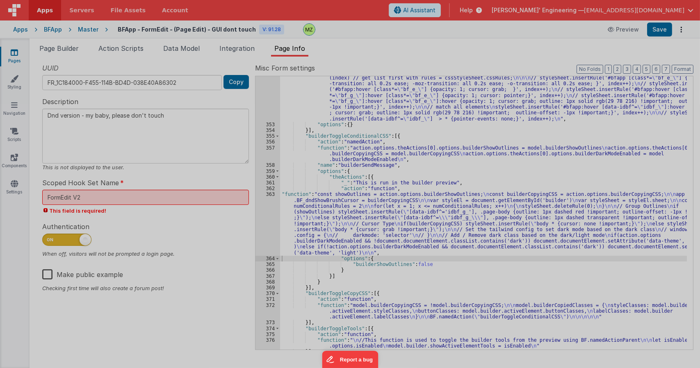
type textarea "Dnd version - my baby, please don't touch"
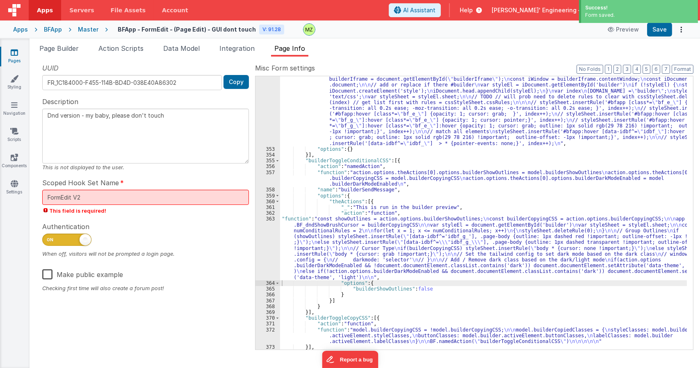
scroll to position [4480, 0]
drag, startPoint x: 299, startPoint y: 217, endPoint x: 290, endPoint y: 217, distance: 9.9
click at [299, 217] on div ""function" : "// Inject needed classes into the styles \n\n return // shunted a…" at bounding box center [483, 248] width 407 height 355
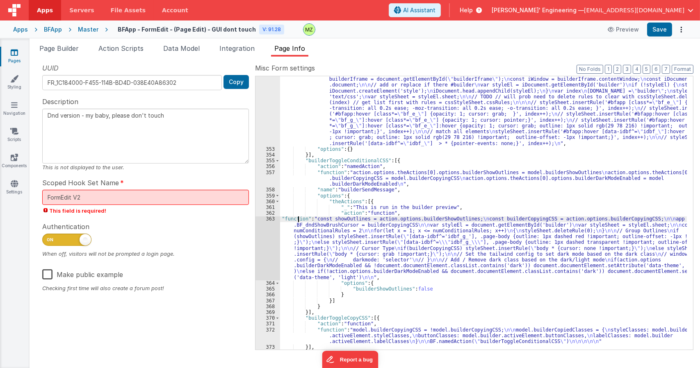
click at [267, 220] on div "363" at bounding box center [268, 248] width 25 height 64
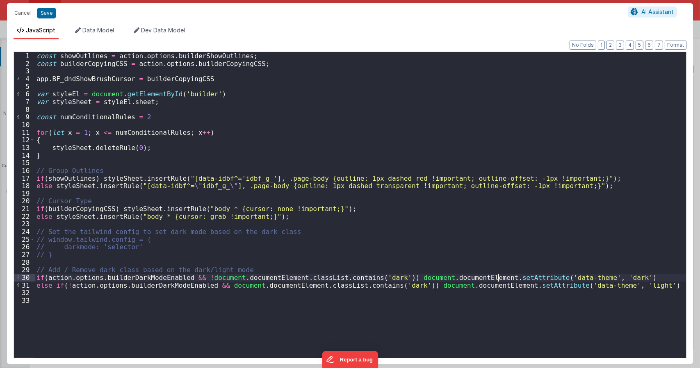
click at [497, 276] on div "const showOutlines = action . options . builderShowOutlines ; const builderCopy…" at bounding box center [360, 212] width 651 height 321
type textarea "Dnd version - my baby, please don't touch"
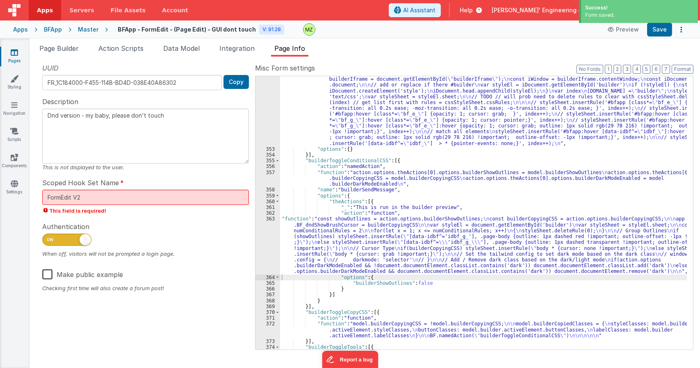
scroll to position [4333, 0]
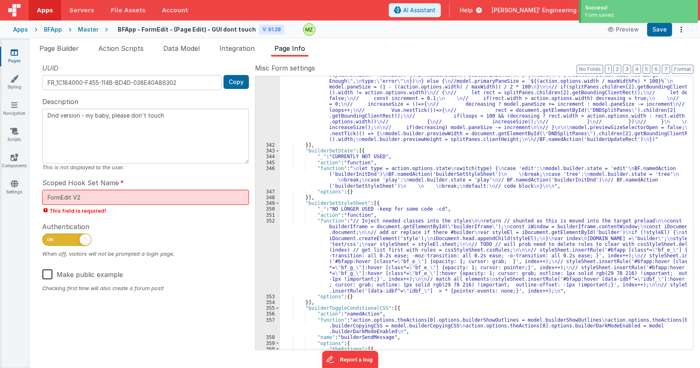
click at [477, 176] on div ""function" : " \n let splitPanes = document.getElementById( \" DNDSplitPanes \"…" at bounding box center [483, 243] width 407 height 355
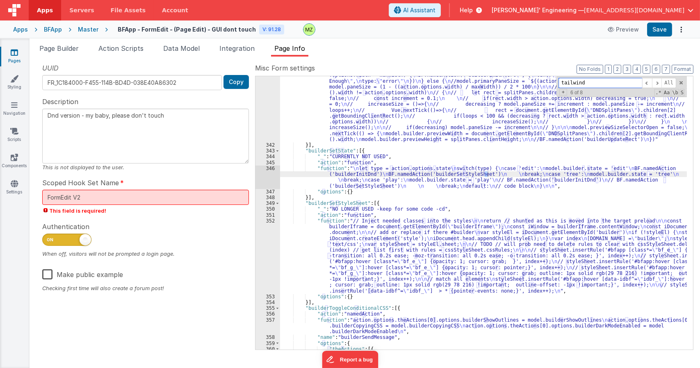
scroll to position [4525, 0]
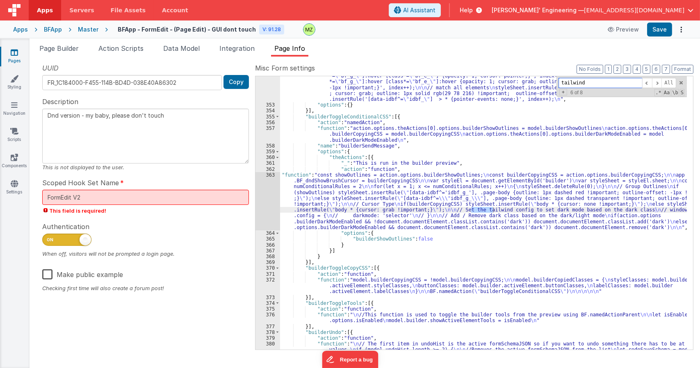
type input "tailwind"
click at [364, 201] on div ""function" : "// Inject needed classes into the styles \n\n return // shunted a…" at bounding box center [483, 236] width 407 height 420
click at [276, 180] on div "363" at bounding box center [268, 201] width 25 height 58
click at [439, 177] on div ""function" : "// Inject needed classes into the styles \n\n return // shunted a…" at bounding box center [483, 236] width 407 height 420
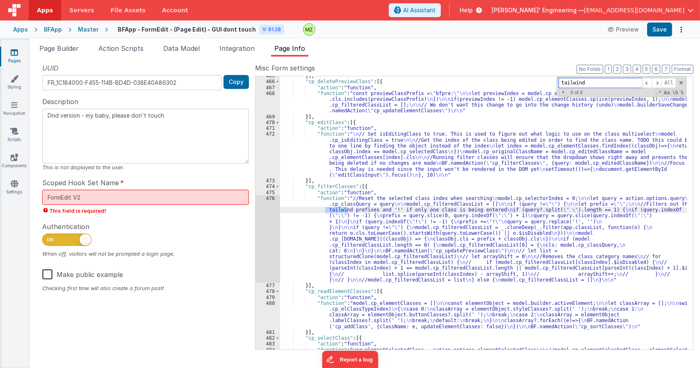
scroll to position [2179, 0]
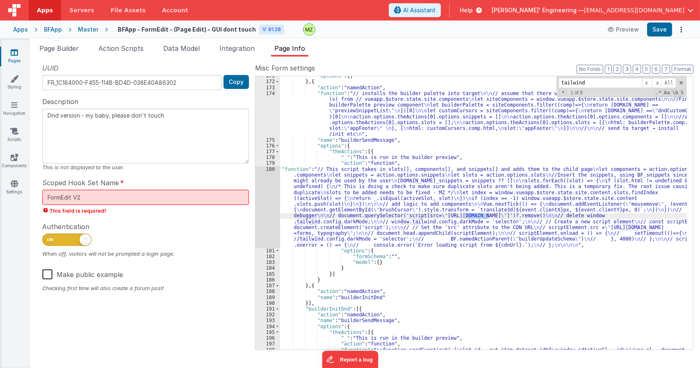
drag, startPoint x: 389, startPoint y: 233, endPoint x: 368, endPoint y: 229, distance: 21.0
click at [388, 233] on div ""options" : { } } , { "action" : "namedAction" , "function" : "// installs the …" at bounding box center [483, 332] width 407 height 518
click at [269, 173] on div "180" at bounding box center [268, 208] width 25 height 82
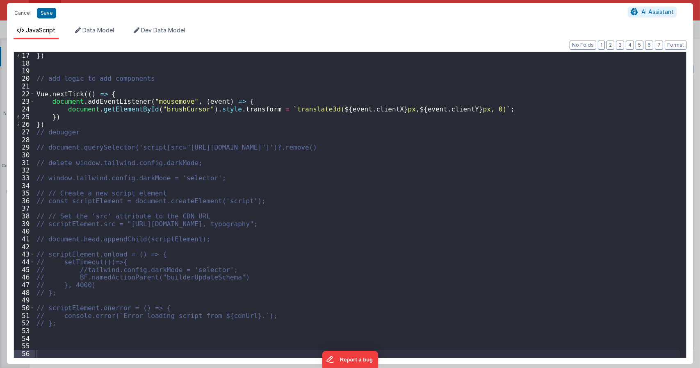
scroll to position [123, 0]
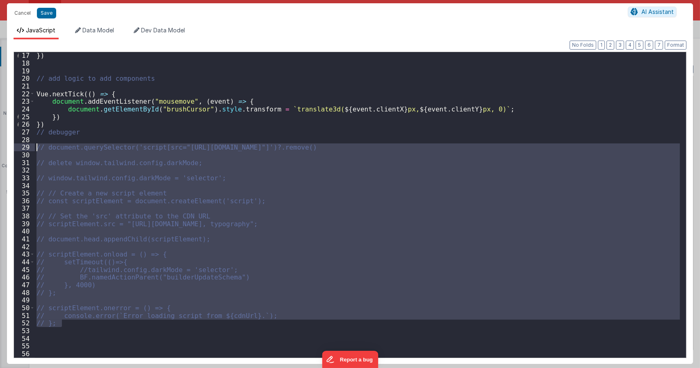
drag, startPoint x: 61, startPoint y: 327, endPoint x: 17, endPoint y: 144, distance: 187.7
click at [17, 144] on div "17 18 19 20 21 22 23 24 25 26 27 28 29 30 31 32 33 34 35 36 37 38 39 40 41 42 4…" at bounding box center [350, 205] width 673 height 307
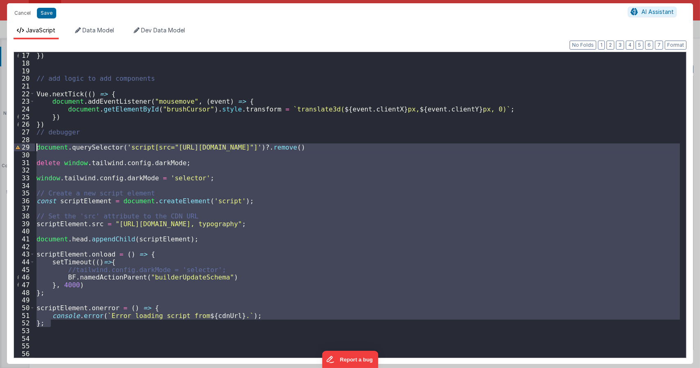
click at [160, 124] on div "}) // add logic to add components Vue . nextTick (( ) => { document . addEventL…" at bounding box center [357, 212] width 645 height 321
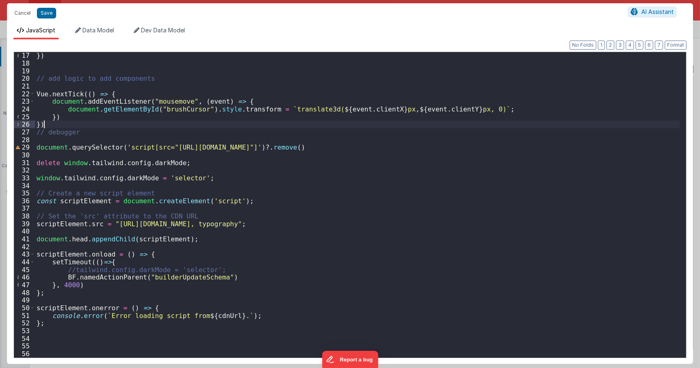
click at [214, 181] on div "}) // add logic to add components Vue . nextTick (( ) => { document . addEventL…" at bounding box center [357, 212] width 645 height 321
drag, startPoint x: 177, startPoint y: 163, endPoint x: 49, endPoint y: 169, distance: 128.5
click at [37, 165] on div "}) // add logic to add components Vue . nextTick (( ) => { document . addEventL…" at bounding box center [357, 212] width 645 height 321
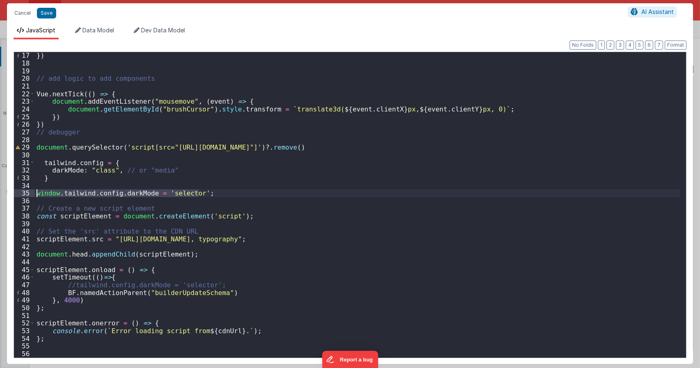
drag, startPoint x: 202, startPoint y: 194, endPoint x: 41, endPoint y: 193, distance: 160.4
click at [31, 194] on div "17 18 19 20 21 22 23 24 25 26 27 28 29 30 31 32 33 34 35 36 37 38 39 40 41 42 4…" at bounding box center [350, 205] width 673 height 307
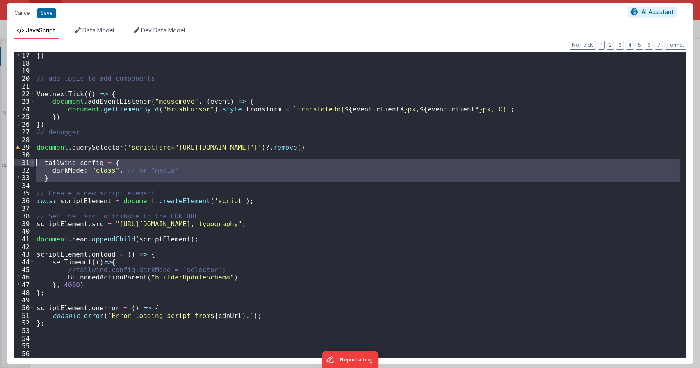
drag, startPoint x: 53, startPoint y: 183, endPoint x: 33, endPoint y: 162, distance: 28.7
click at [33, 162] on div "17 18 19 20 21 22 23 24 25 26 27 28 29 30 31 32 33 34 35 36 37 38 39 40 41 42 4…" at bounding box center [350, 205] width 673 height 307
click at [121, 180] on div "}) // add logic to add components Vue . nextTick (( ) => { document . addEventL…" at bounding box center [357, 205] width 645 height 306
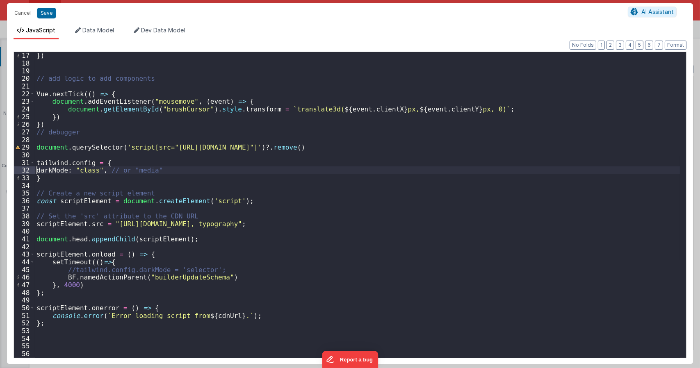
click at [36, 173] on div "}) // add logic to add components Vue . nextTick (( ) => { document . addEventL…" at bounding box center [357, 212] width 645 height 321
click at [111, 181] on div "}) // add logic to add components Vue . nextTick (( ) => { document . addEventL…" at bounding box center [357, 212] width 645 height 321
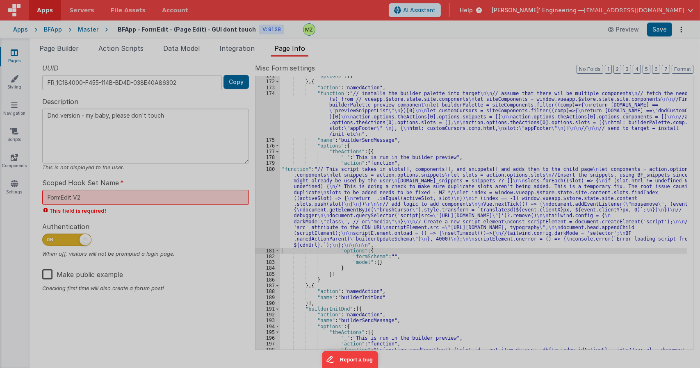
type textarea "Dnd version - my baby, please don't touch"
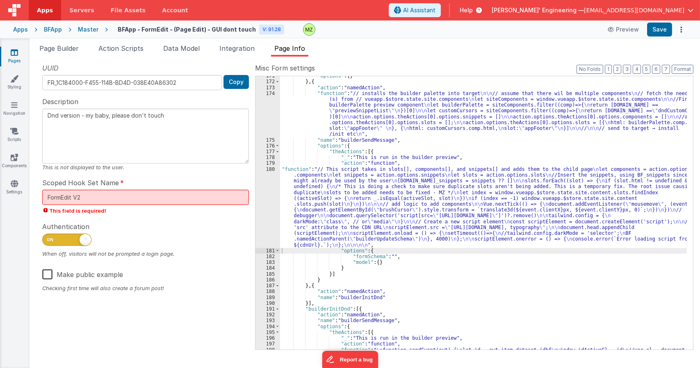
drag, startPoint x: 320, startPoint y: 185, endPoint x: 283, endPoint y: 185, distance: 37.3
click at [320, 184] on div ""options" : { } } , { "action" : "namedAction" , "function" : "// installs the …" at bounding box center [483, 332] width 407 height 518
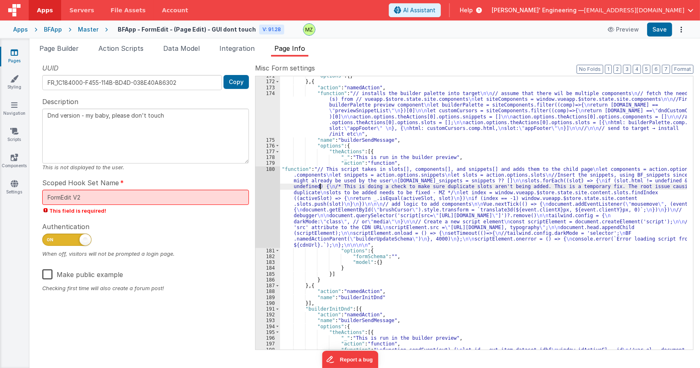
click at [270, 170] on div "180" at bounding box center [268, 208] width 25 height 82
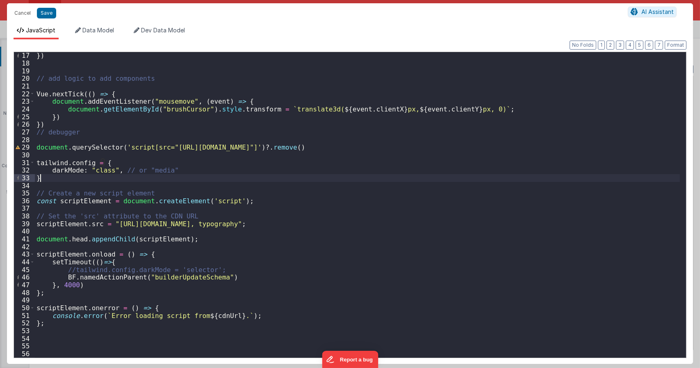
click at [133, 176] on div "}) // add logic to add components Vue . nextTick (( ) => { document . addEventL…" at bounding box center [357, 212] width 645 height 321
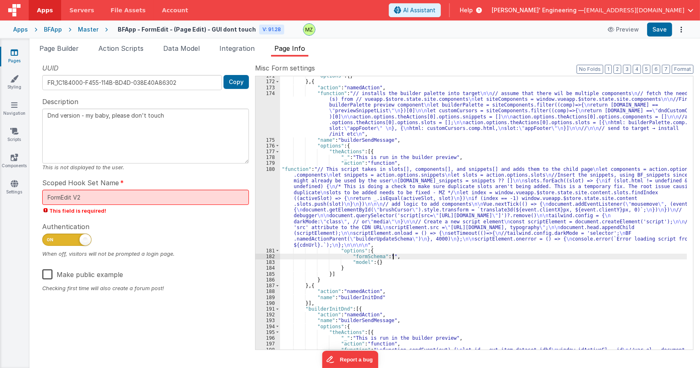
click at [440, 256] on div ""options" : { } } , { "action" : "namedAction" , "function" : "// installs the …" at bounding box center [483, 332] width 407 height 518
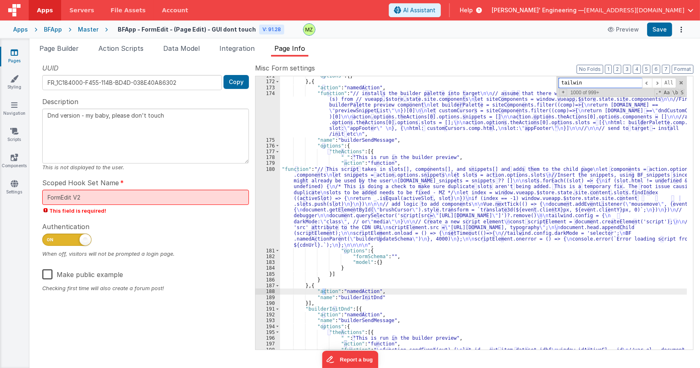
type input "tailwind"
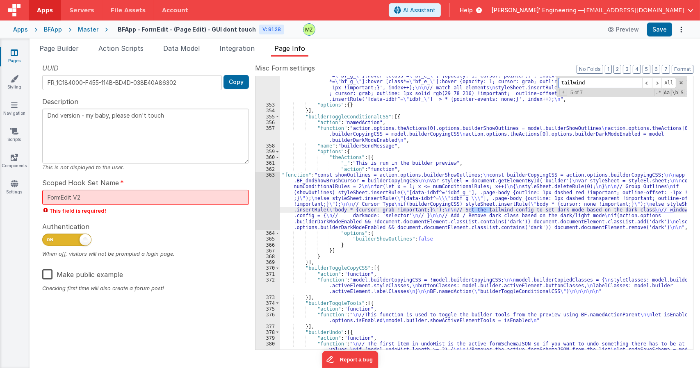
scroll to position [4525, 0]
click at [441, 203] on div ""function" : "// Inject needed classes into the styles \n\n return // shunted a…" at bounding box center [483, 236] width 407 height 420
click at [268, 180] on div "363" at bounding box center [268, 201] width 25 height 58
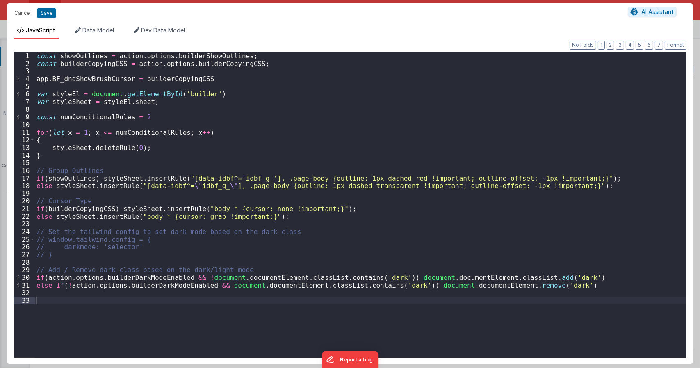
click at [491, 278] on div "const showOutlines = action . options . builderShowOutlines ; const builderCopy…" at bounding box center [360, 212] width 651 height 321
click at [499, 287] on div "const showOutlines = action . options . builderShowOutlines ; const builderCopy…" at bounding box center [360, 212] width 651 height 321
paste textarea
type textarea "Dnd version - my baby, please don't touch"
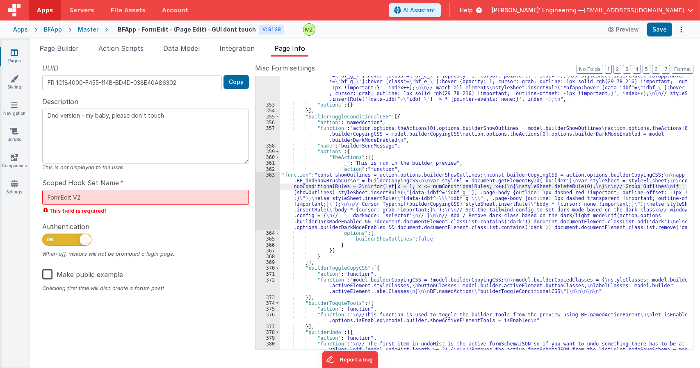
click at [395, 186] on div ""function" : "// Inject needed classes into the styles \n\n return // shunted a…" at bounding box center [483, 236] width 407 height 420
click at [313, 217] on div ""function" : "// Inject needed classes into the styles \n\n return // shunted a…" at bounding box center [483, 236] width 407 height 420
click at [271, 176] on div "363" at bounding box center [268, 201] width 25 height 58
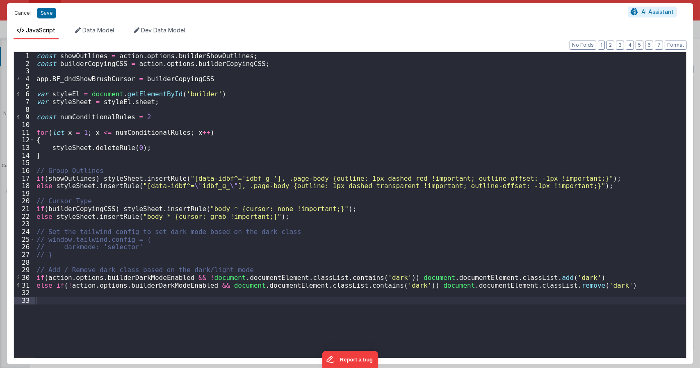
click at [23, 14] on button "Cancel" at bounding box center [22, 12] width 25 height 11
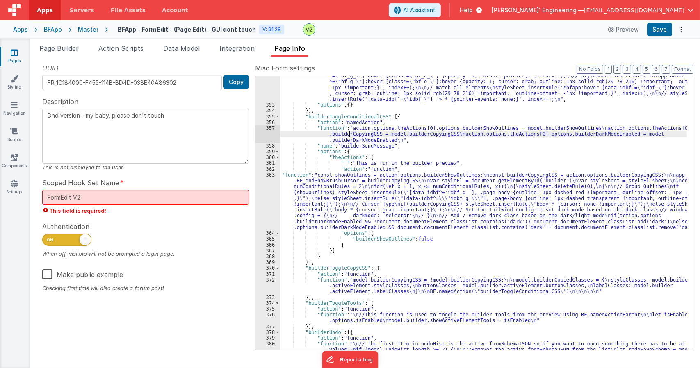
click at [349, 132] on div ""function" : "// Inject needed classes into the styles \n\n return // shunted a…" at bounding box center [483, 236] width 407 height 420
click at [426, 188] on div ""function" : "// Inject needed classes into the styles \n\n return // shunted a…" at bounding box center [483, 236] width 407 height 420
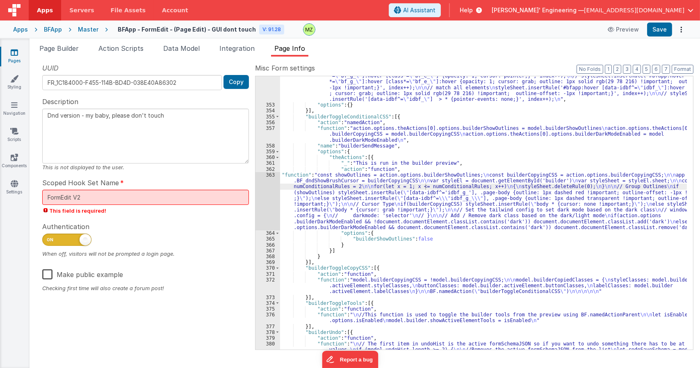
click at [407, 177] on div ""function" : "// Inject needed classes into the styles \n\n return // shunted a…" at bounding box center [483, 236] width 407 height 420
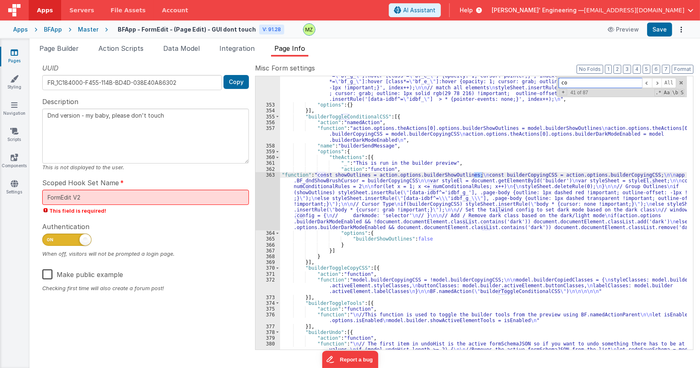
type input "c"
type input "tailwind"
click at [305, 203] on div ""function" : "// Inject needed classes into the styles \n\n return // shunted a…" at bounding box center [483, 236] width 407 height 420
click at [274, 173] on div "363" at bounding box center [268, 201] width 25 height 58
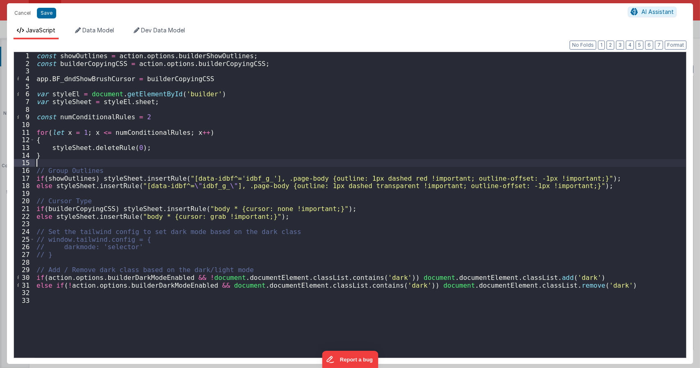
click at [240, 162] on div "const showOutlines = action . options . builderShowOutlines ; const builderCopy…" at bounding box center [360, 212] width 651 height 321
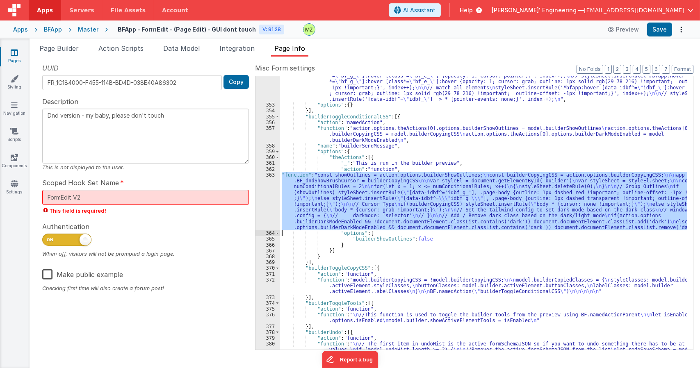
click at [523, 200] on div ""function" : "// Inject needed classes into the styles \n\n return // shunted a…" at bounding box center [483, 213] width 407 height 274
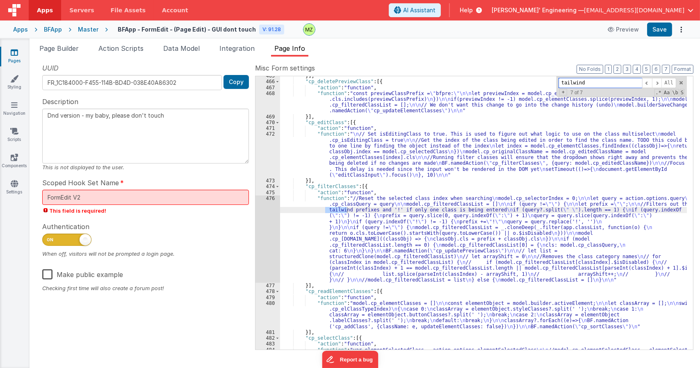
scroll to position [2179, 0]
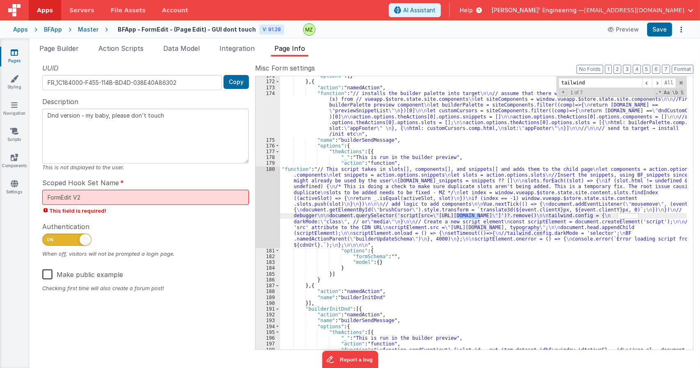
click at [349, 177] on div ""options" : { } } , { "action" : "namedAction" , "function" : "// installs the …" at bounding box center [483, 332] width 407 height 518
click at [270, 167] on div "180" at bounding box center [268, 208] width 25 height 82
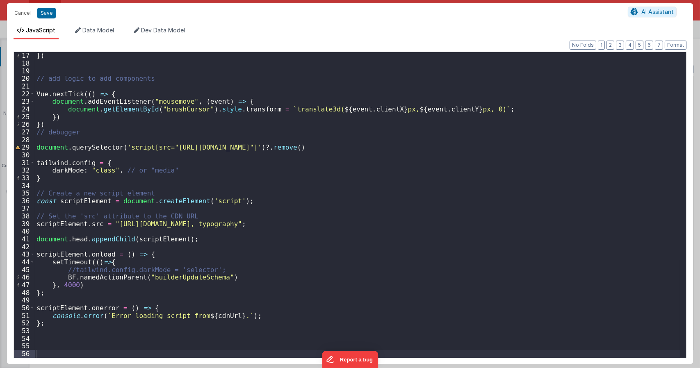
scroll to position [123, 0]
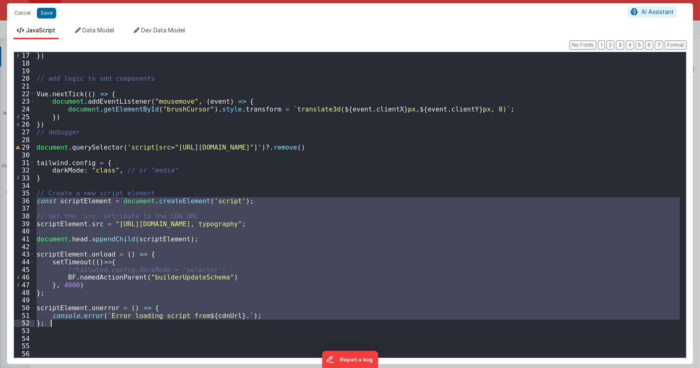
drag, startPoint x: 36, startPoint y: 202, endPoint x: 83, endPoint y: 326, distance: 132.3
click at [92, 327] on div "}) // add logic to add components Vue . nextTick (( ) => { document . addEventL…" at bounding box center [357, 212] width 645 height 321
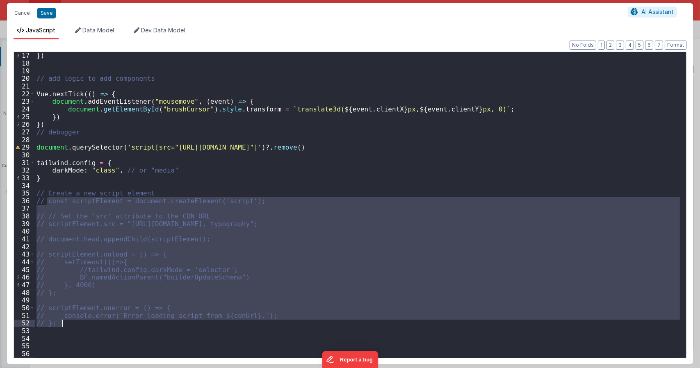
type textarea "Dnd version - my baby, please don't touch"
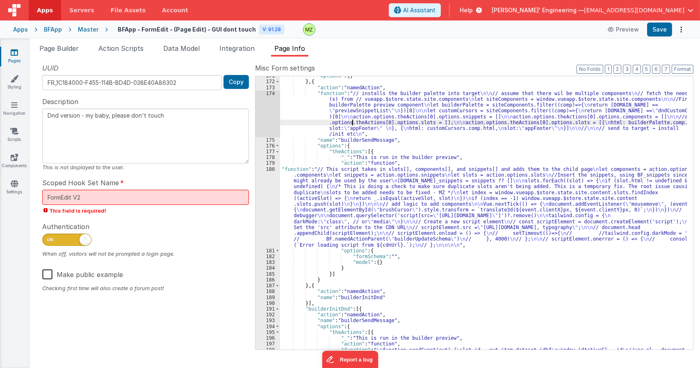
click at [352, 122] on div ""options" : { } } , { "action" : "namedAction" , "function" : "// installs the …" at bounding box center [483, 332] width 407 height 518
click at [444, 178] on div ""options" : { } } , { "action" : "namedAction" , "function" : "// installs the …" at bounding box center [483, 332] width 407 height 518
